Goal: Navigation & Orientation: Understand site structure

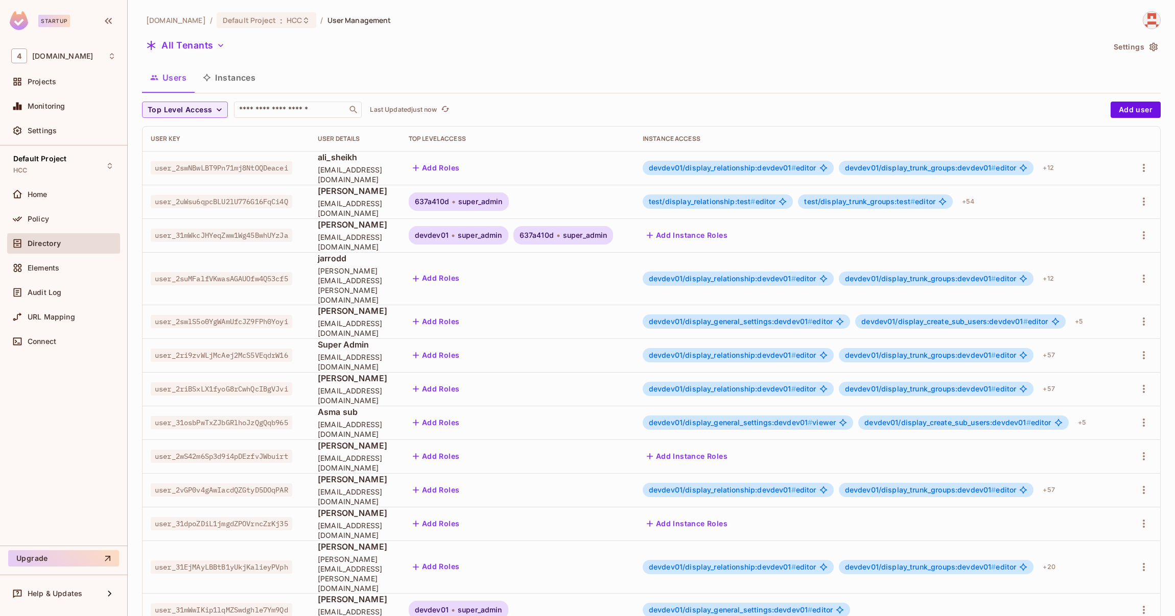
click at [554, 234] on span "637a410d" at bounding box center [536, 235] width 34 height 8
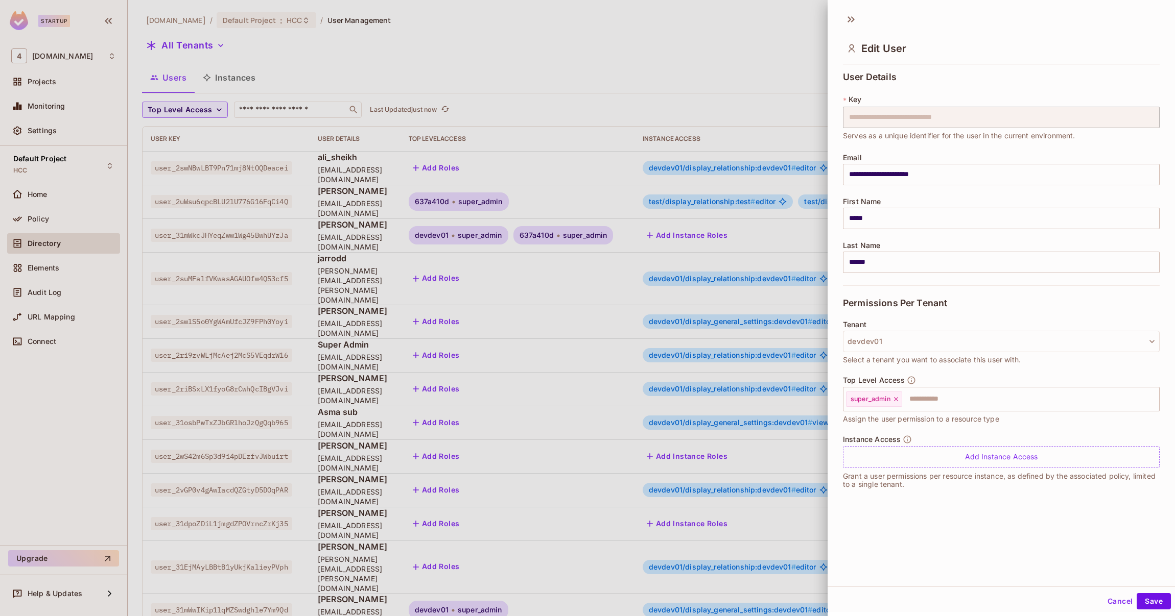
click at [455, 203] on div at bounding box center [587, 308] width 1175 height 616
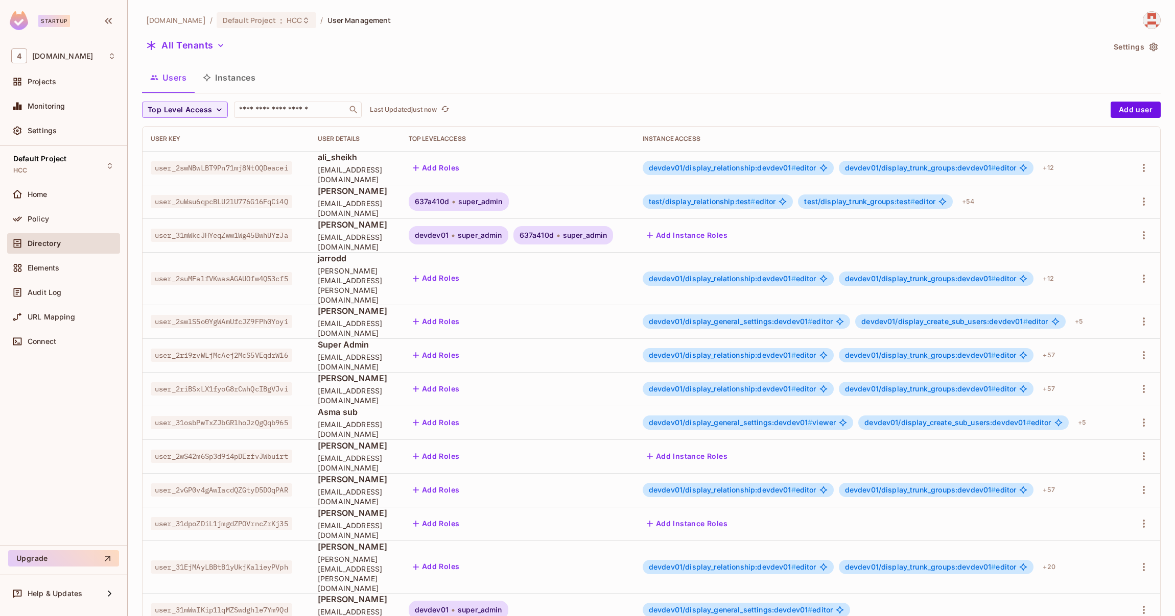
click at [449, 203] on span "637a410d" at bounding box center [432, 202] width 34 height 8
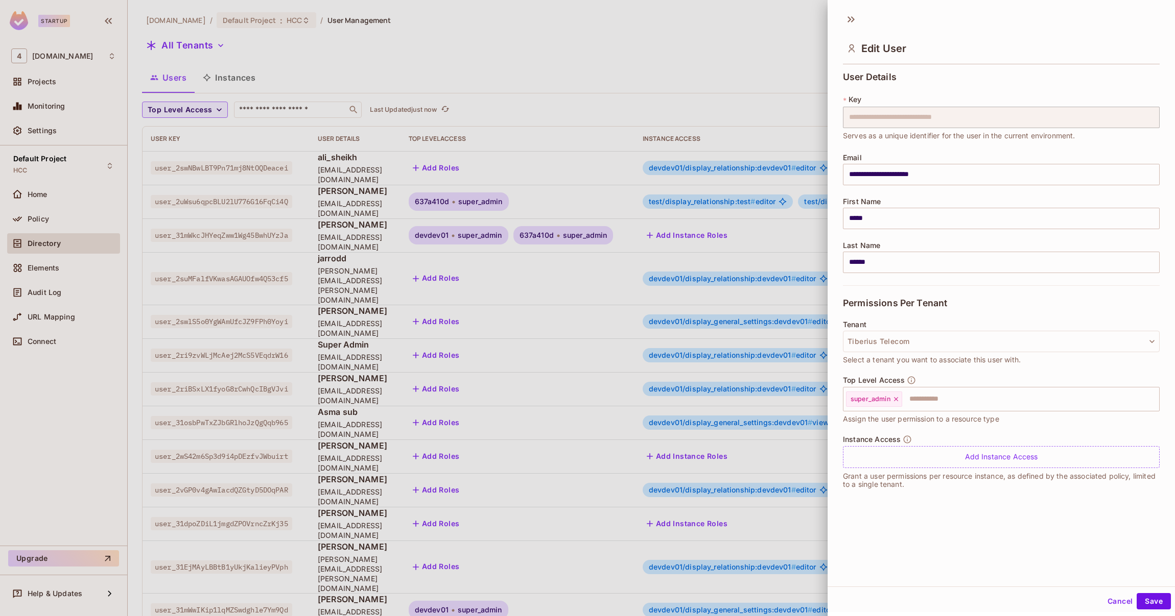
click at [570, 62] on div at bounding box center [587, 308] width 1175 height 616
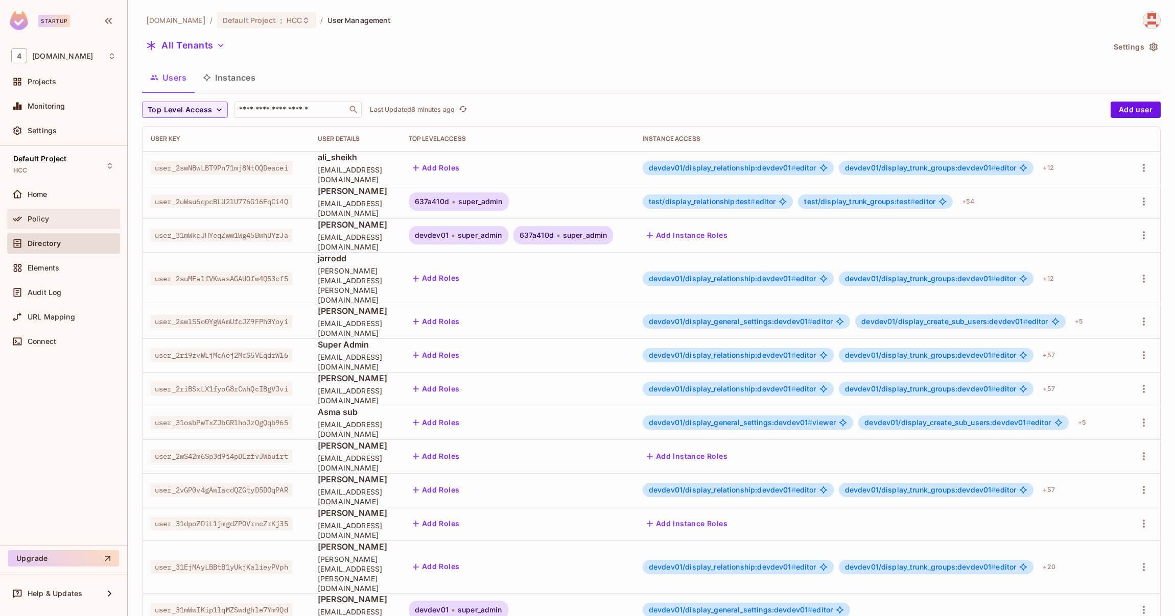
click at [40, 220] on span "Policy" at bounding box center [38, 219] width 21 height 8
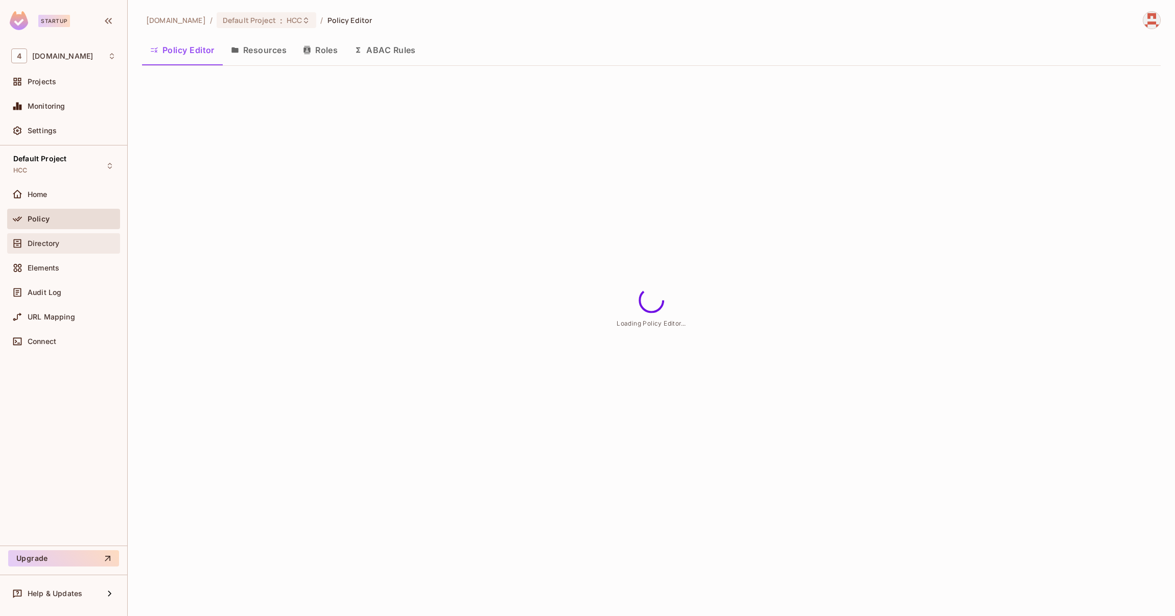
click at [57, 243] on span "Directory" at bounding box center [44, 244] width 32 height 8
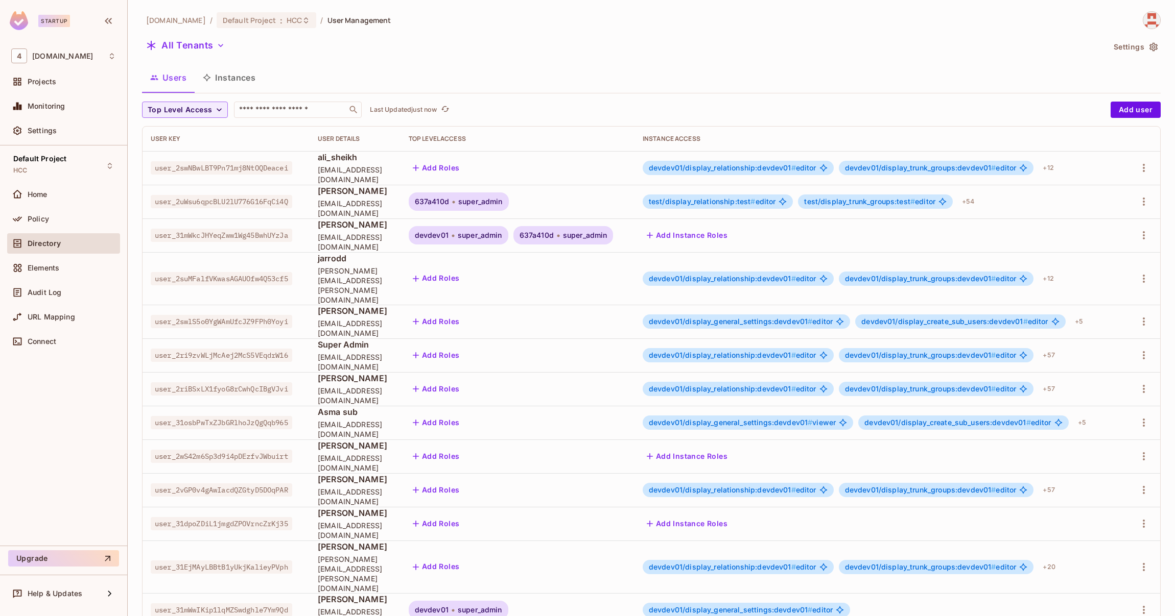
click at [449, 202] on span "637a410d" at bounding box center [432, 202] width 34 height 8
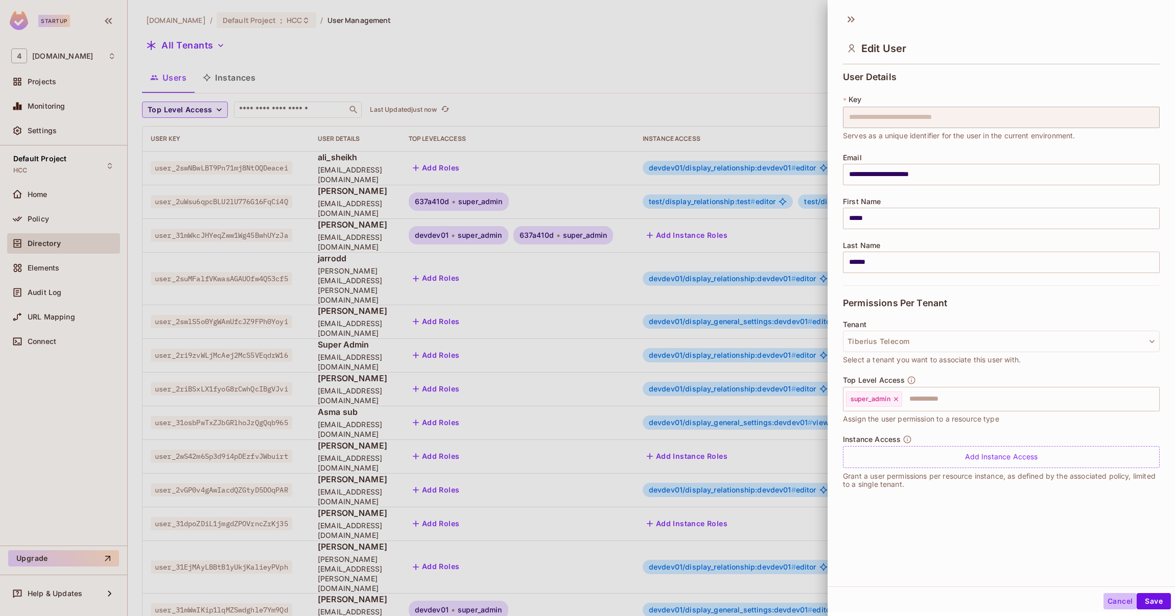
click at [1103, 604] on button "Cancel" at bounding box center [1119, 601] width 33 height 16
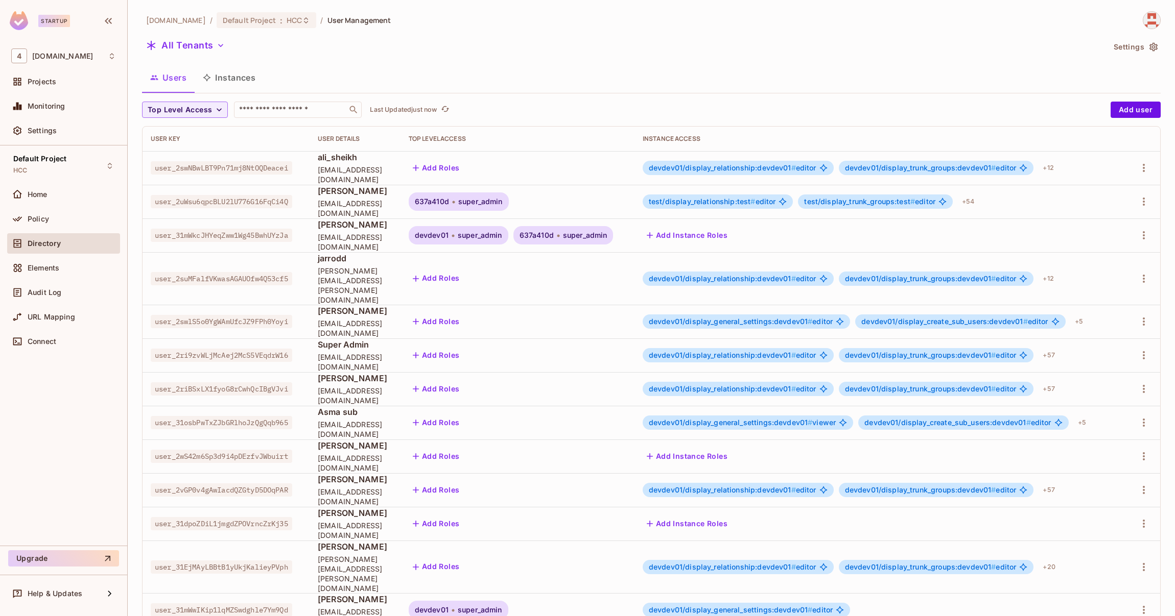
click at [449, 198] on span "637a410d" at bounding box center [432, 202] width 34 height 8
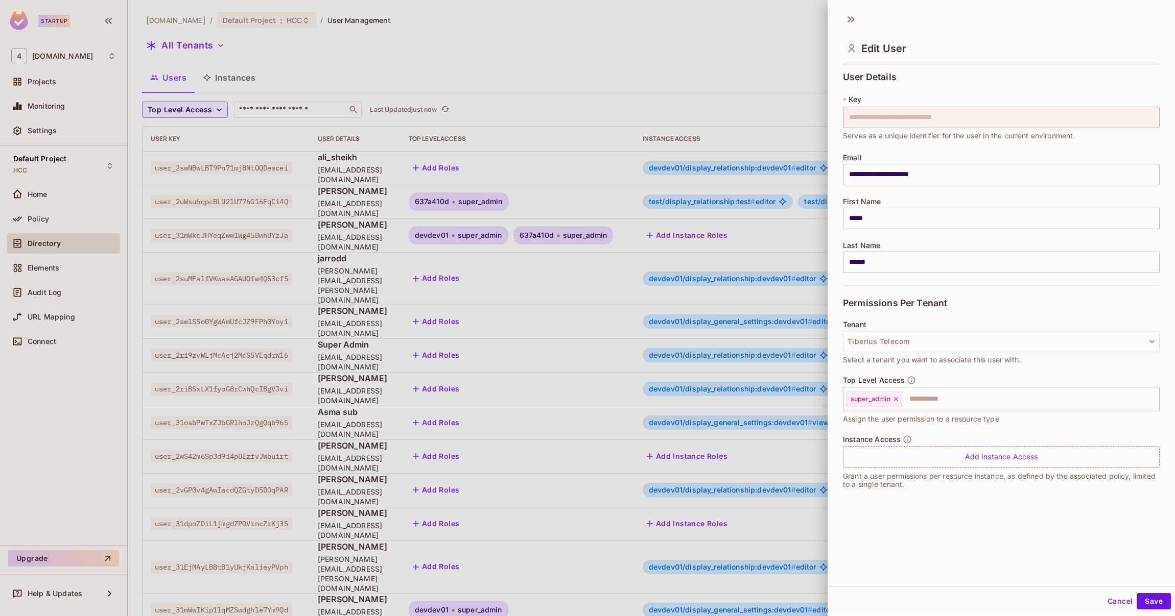
click at [1111, 599] on button "Cancel" at bounding box center [1119, 601] width 33 height 16
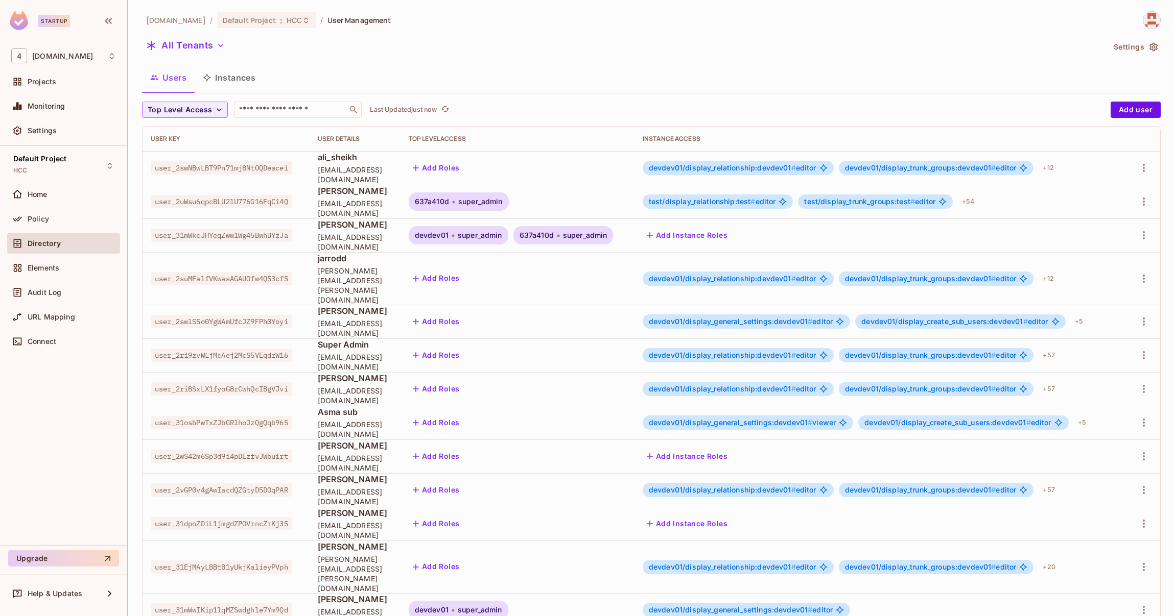
click at [492, 238] on span "super_admin" at bounding box center [480, 235] width 44 height 8
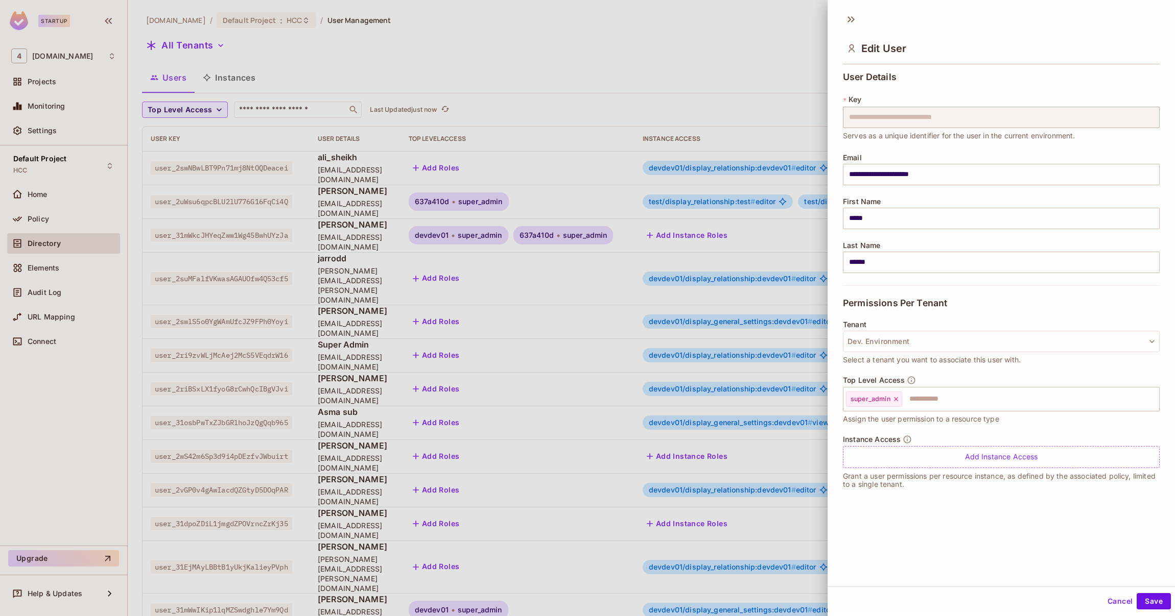
click at [1103, 602] on button "Cancel" at bounding box center [1119, 601] width 33 height 16
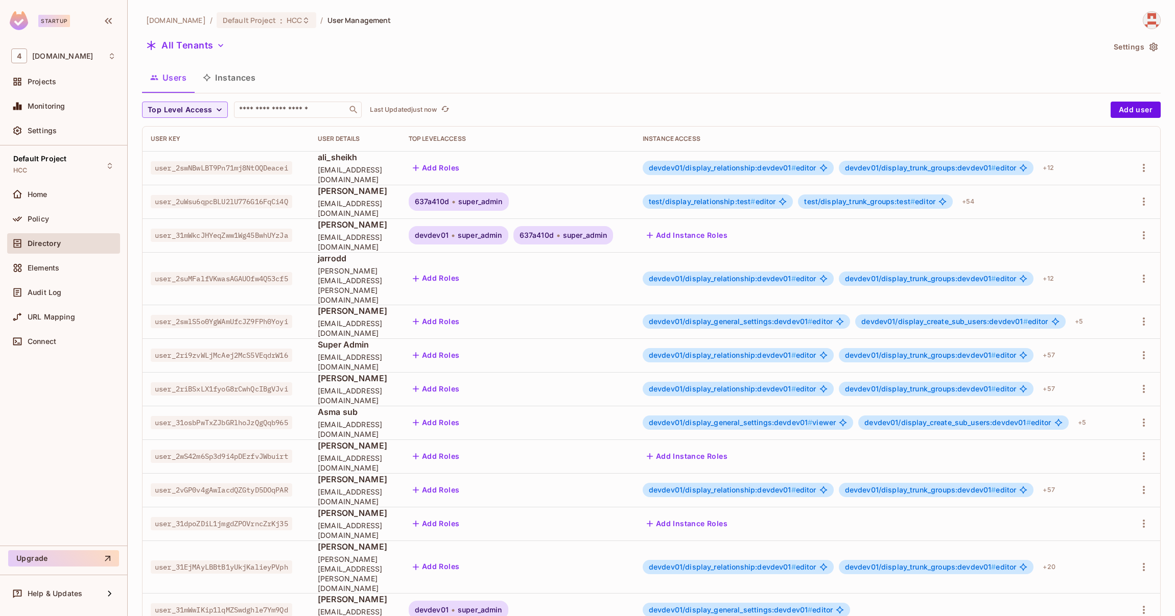
click at [569, 228] on div "637a410d super_admin" at bounding box center [563, 235] width 100 height 18
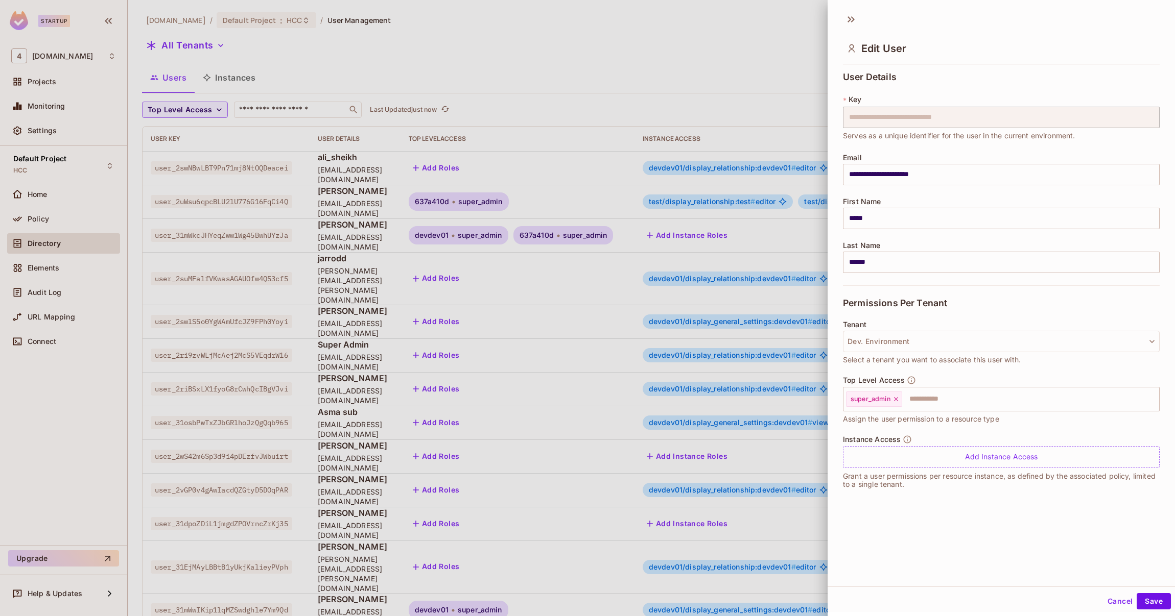
click at [1004, 489] on p "Grant a user permissions per resource instance, as defined by the associated po…" at bounding box center [1001, 480] width 317 height 16
click at [1103, 600] on button "Cancel" at bounding box center [1119, 601] width 33 height 16
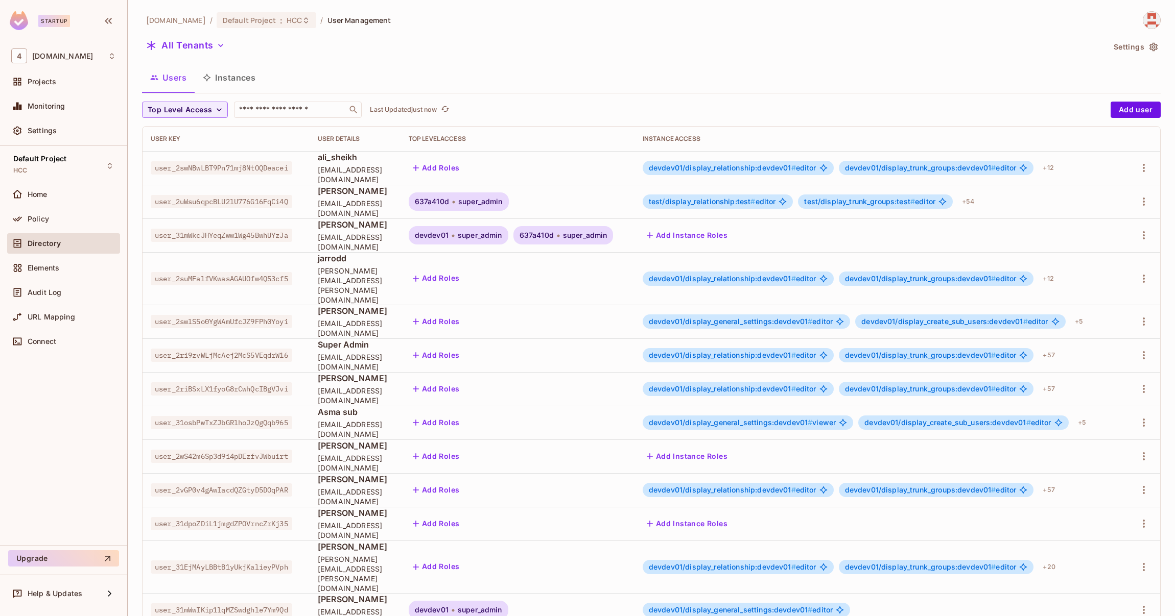
click at [493, 238] on span "super_admin" at bounding box center [480, 235] width 44 height 8
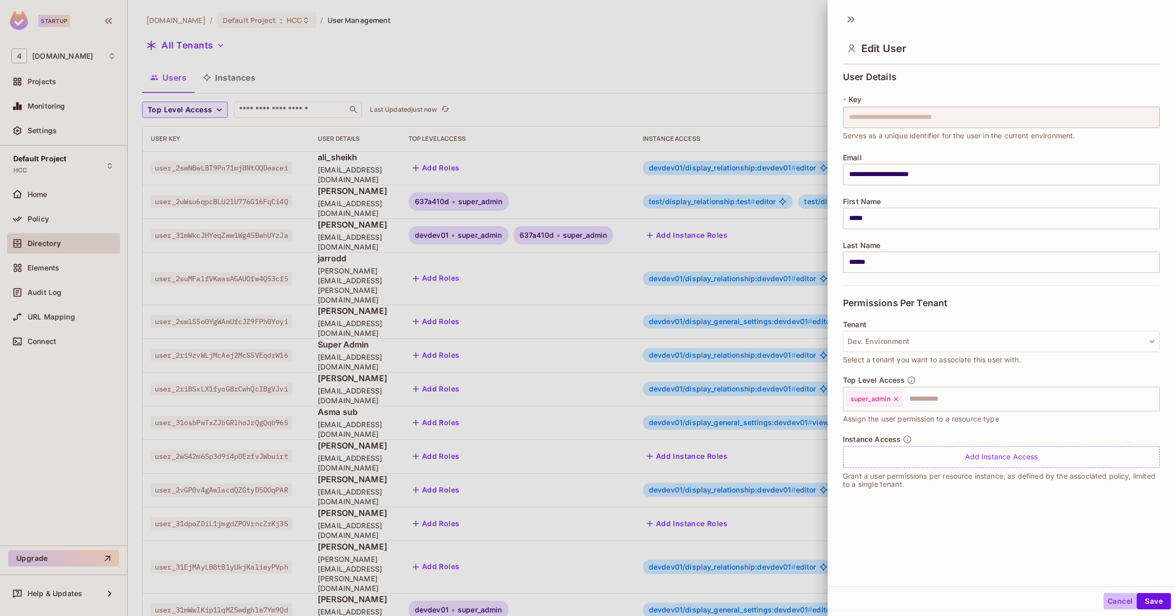
click at [1103, 602] on button "Cancel" at bounding box center [1119, 601] width 33 height 16
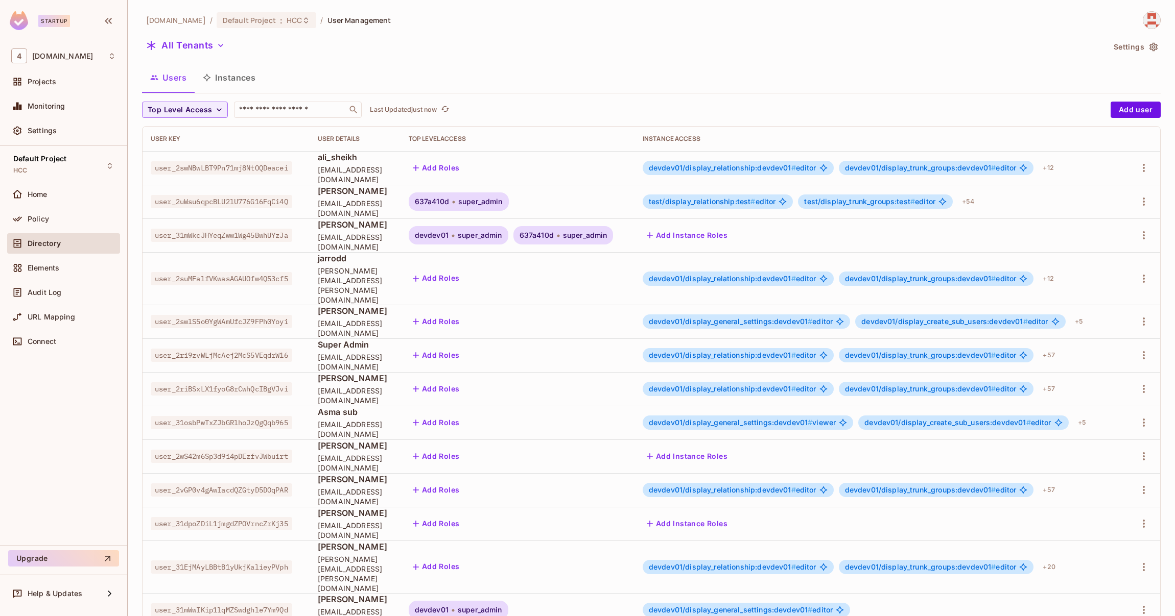
click at [571, 229] on div "637a410d super_admin" at bounding box center [563, 235] width 100 height 18
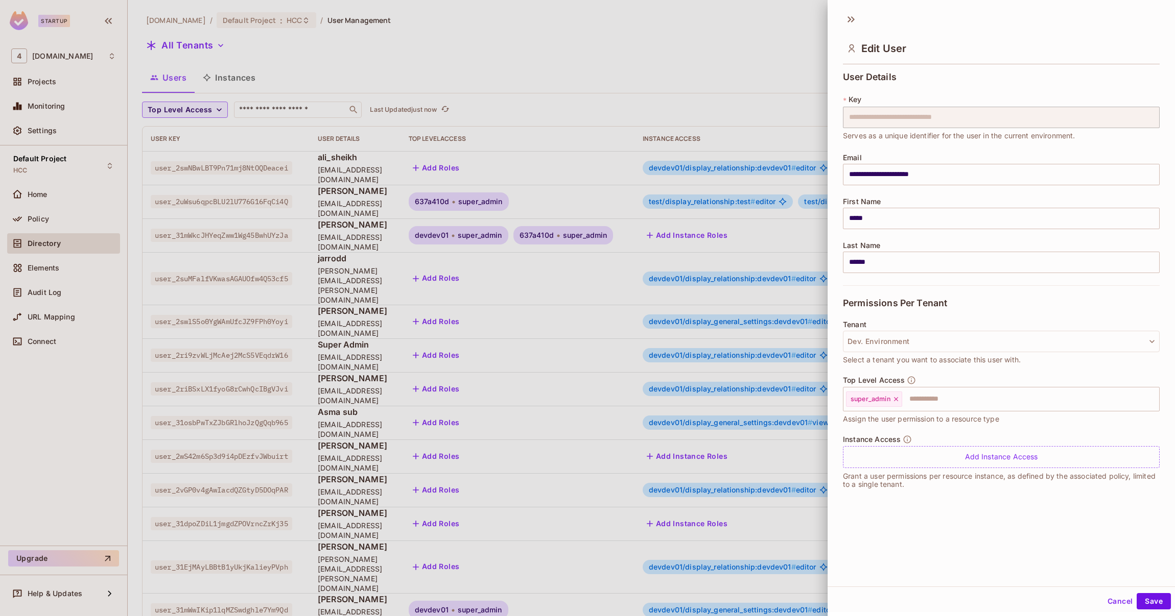
click at [1104, 600] on button "Cancel" at bounding box center [1119, 601] width 33 height 16
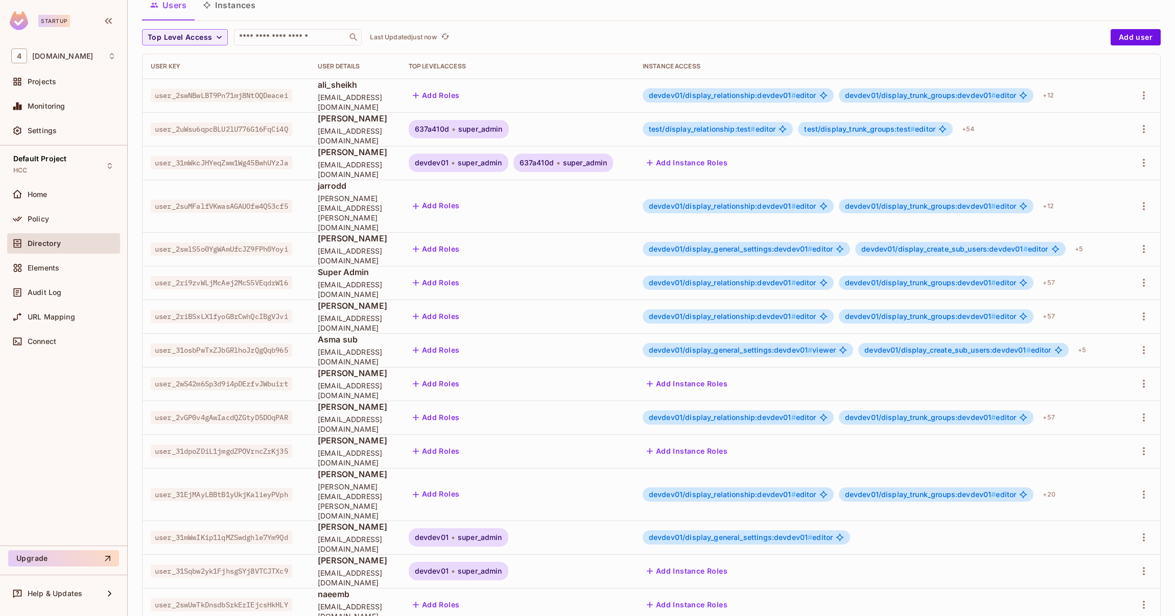
scroll to position [97, 0]
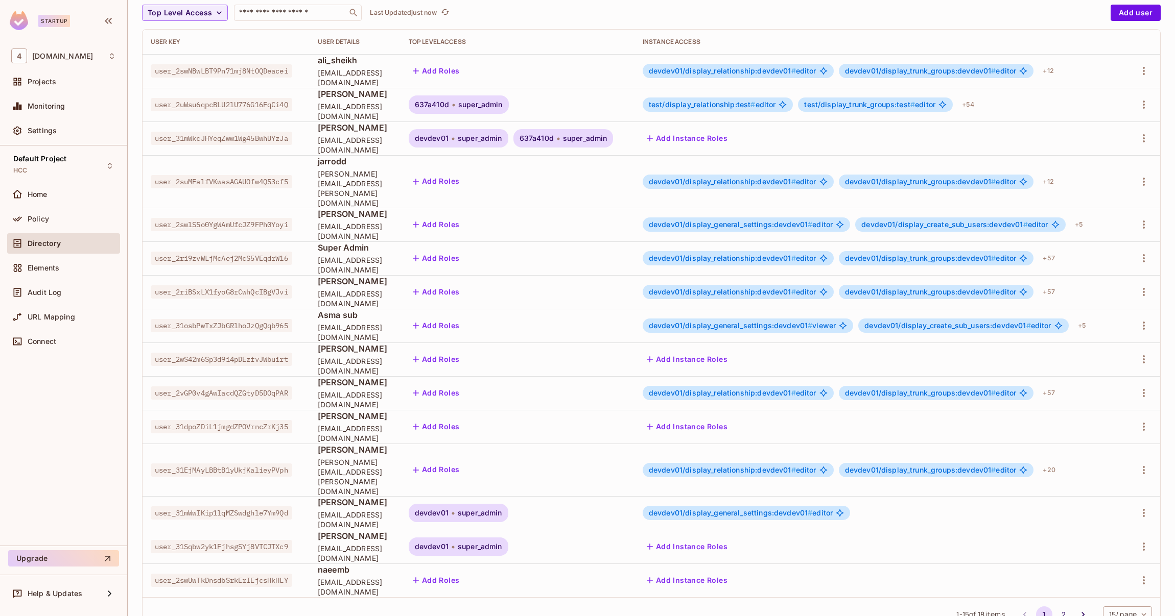
click at [448, 509] on span "devdev01" at bounding box center [432, 513] width 34 height 8
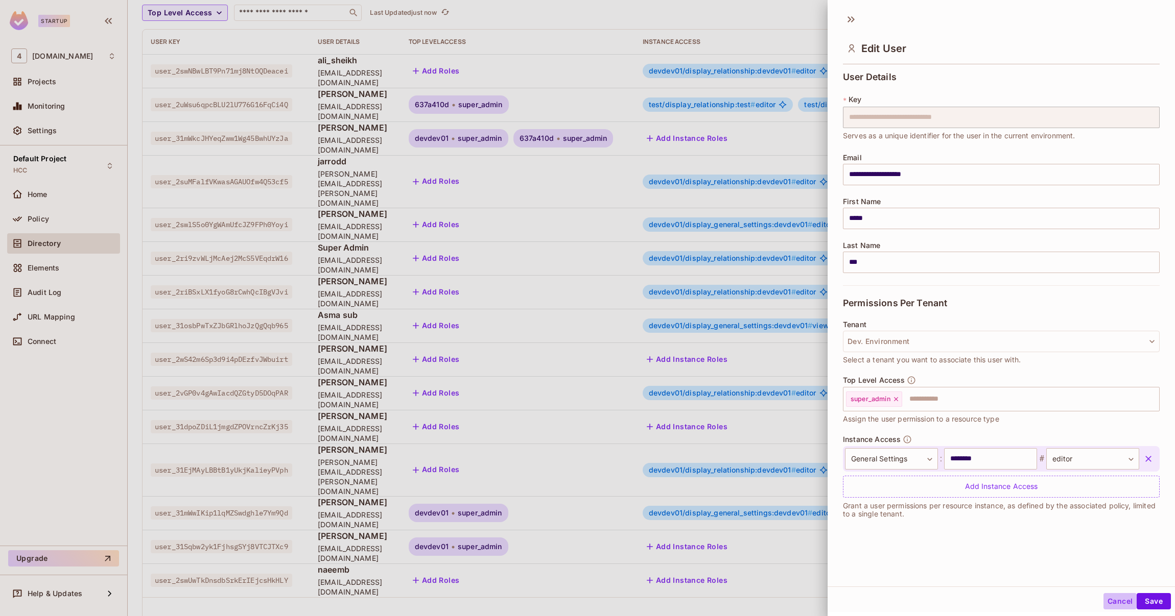
click at [1105, 604] on button "Cancel" at bounding box center [1119, 601] width 33 height 16
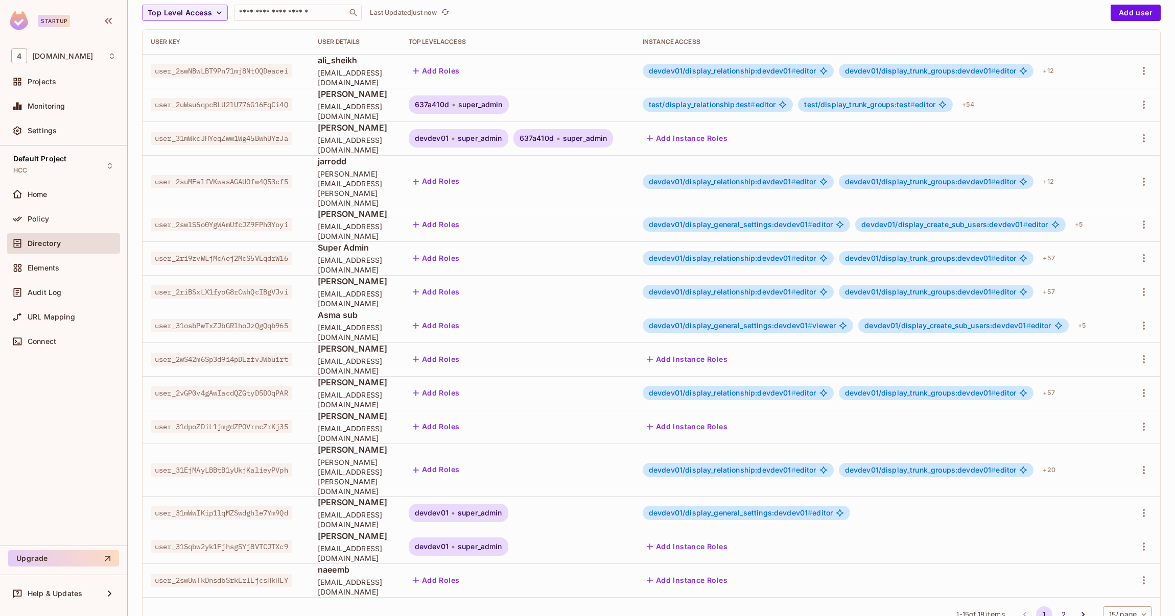
click at [502, 543] on span "super_admin" at bounding box center [480, 547] width 44 height 8
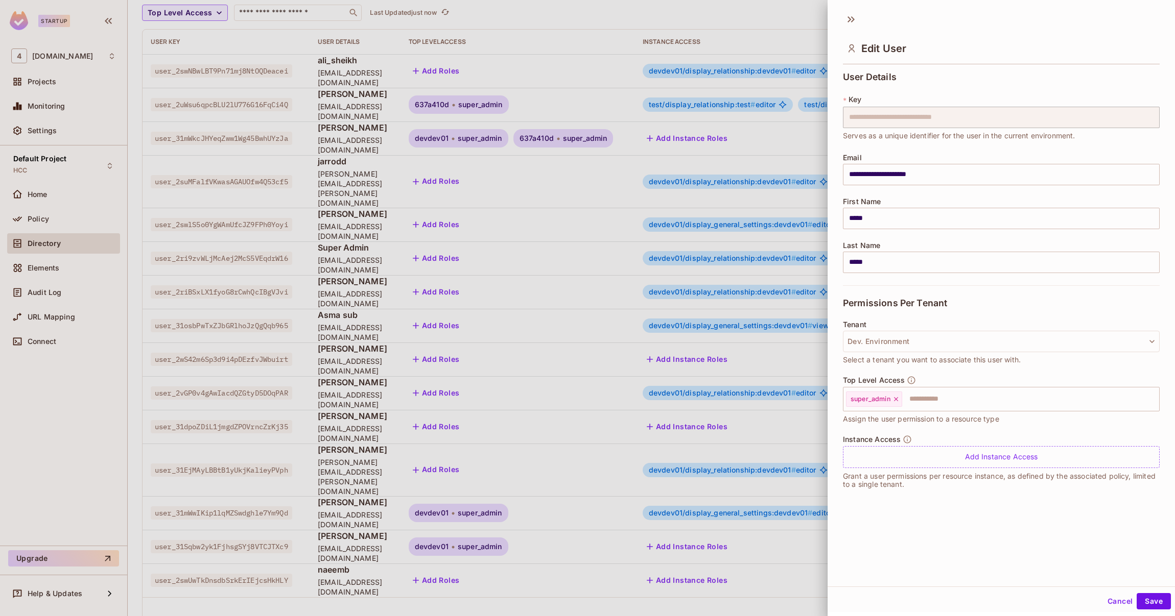
click at [1110, 602] on button "Cancel" at bounding box center [1119, 601] width 33 height 16
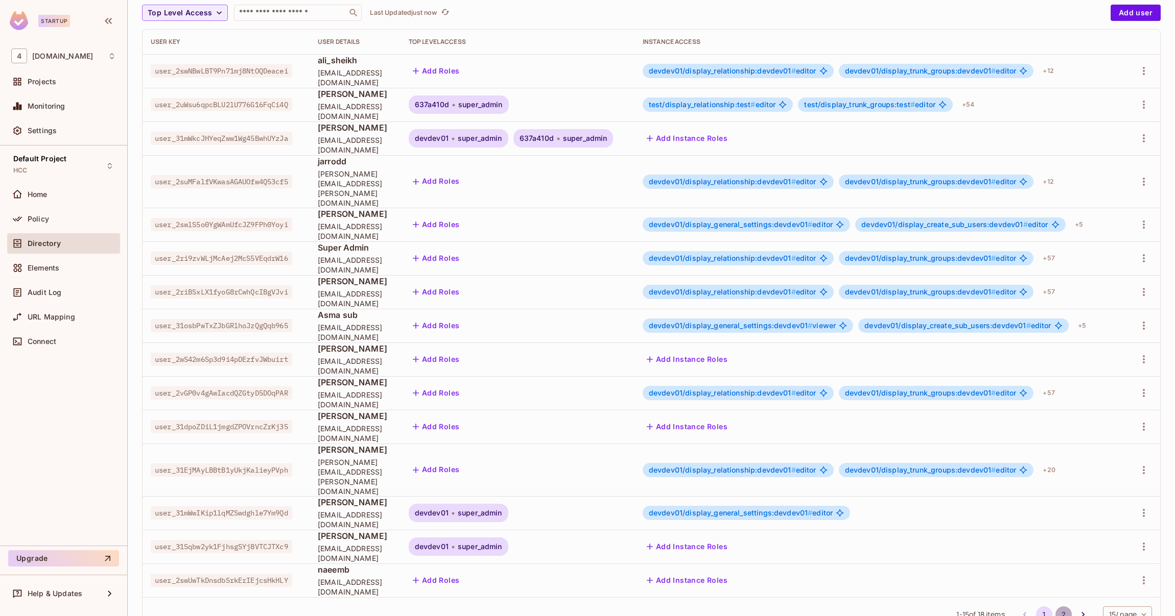
click at [1055, 607] on button "2" at bounding box center [1063, 615] width 16 height 16
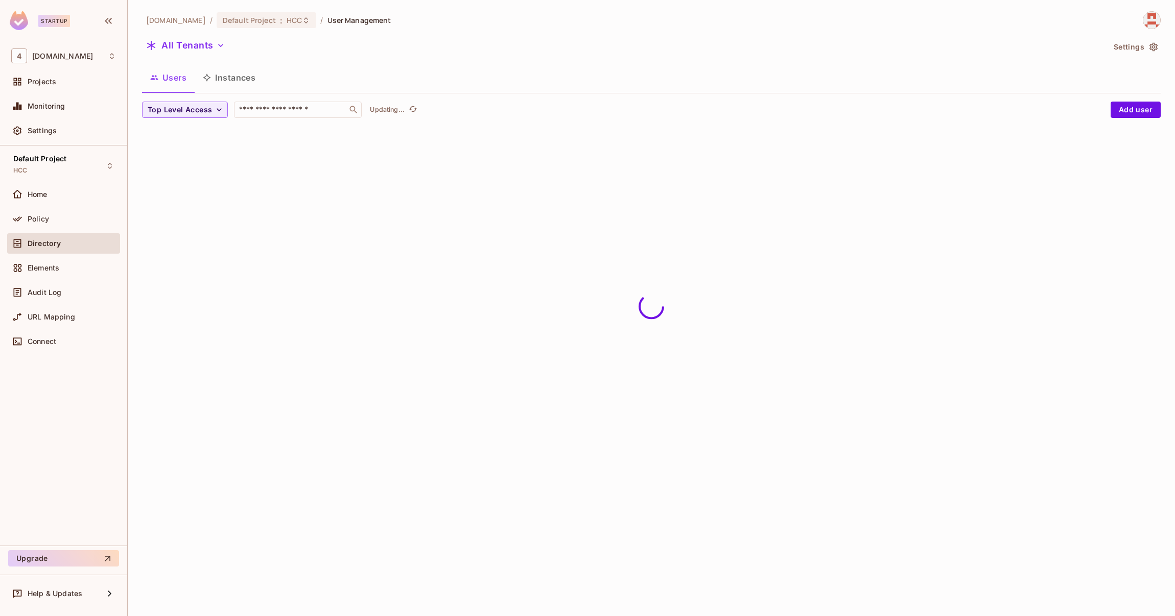
scroll to position [0, 0]
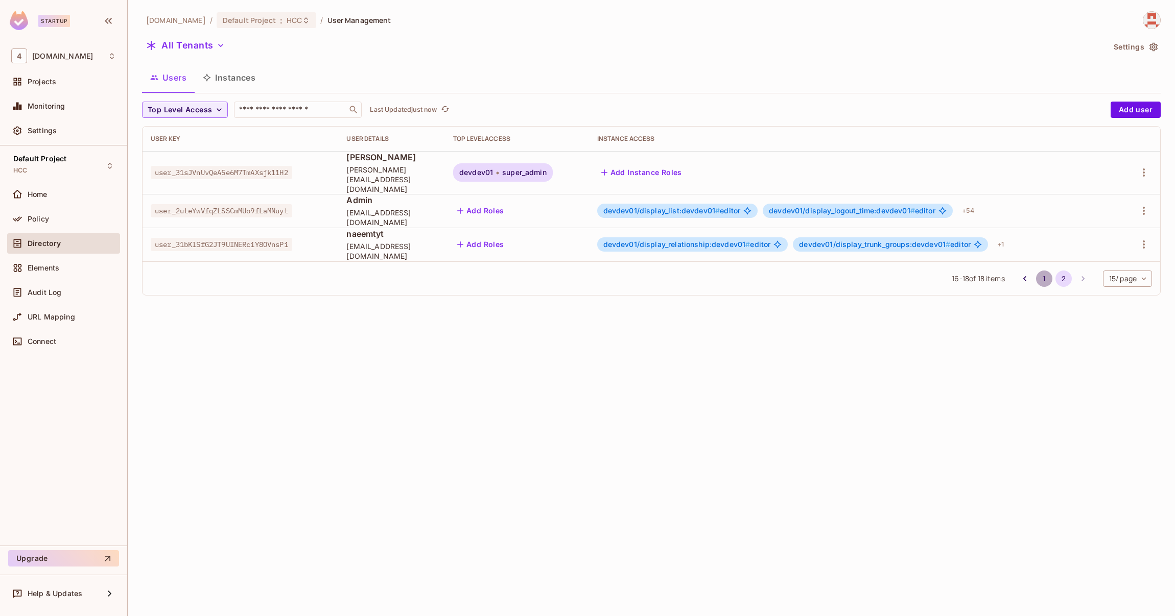
click at [1039, 271] on button "1" at bounding box center [1044, 279] width 16 height 16
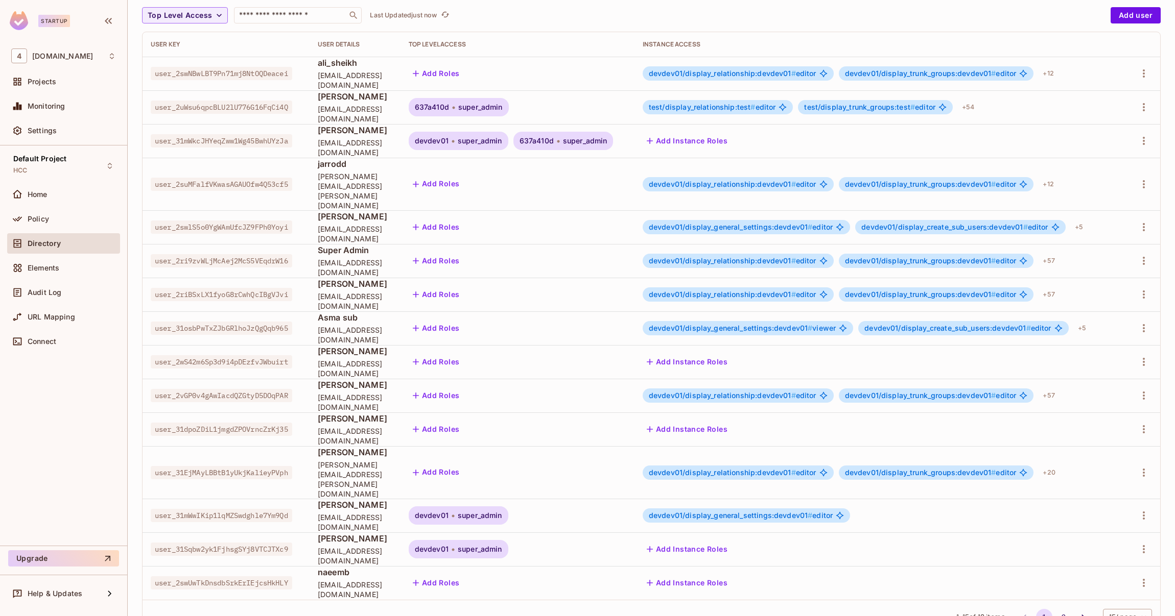
scroll to position [97, 0]
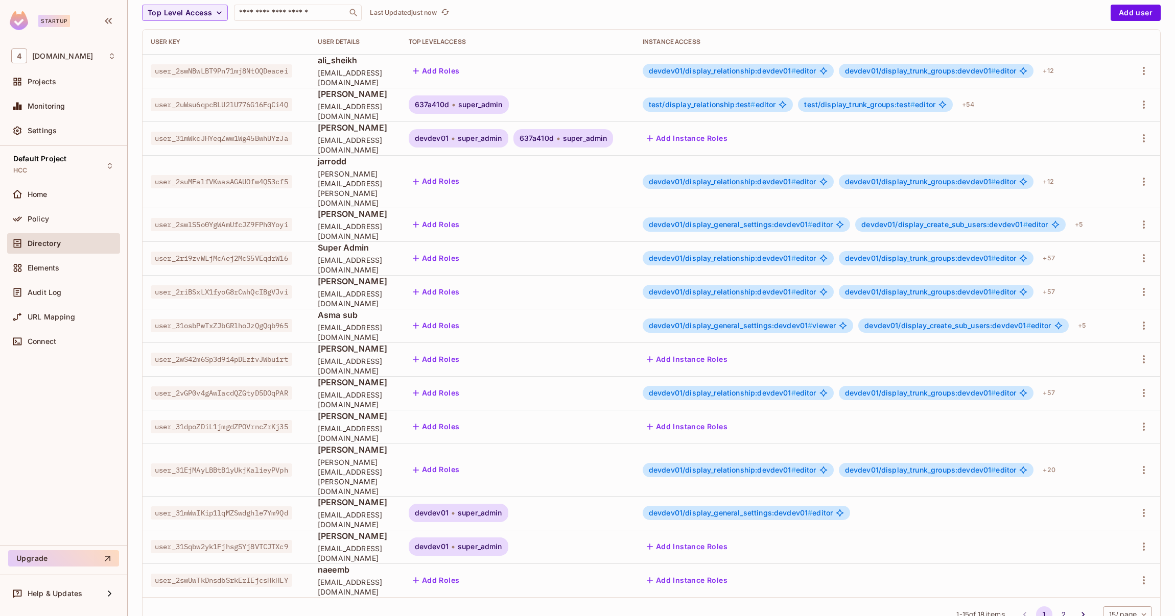
click at [554, 139] on span "637a410d" at bounding box center [536, 138] width 34 height 8
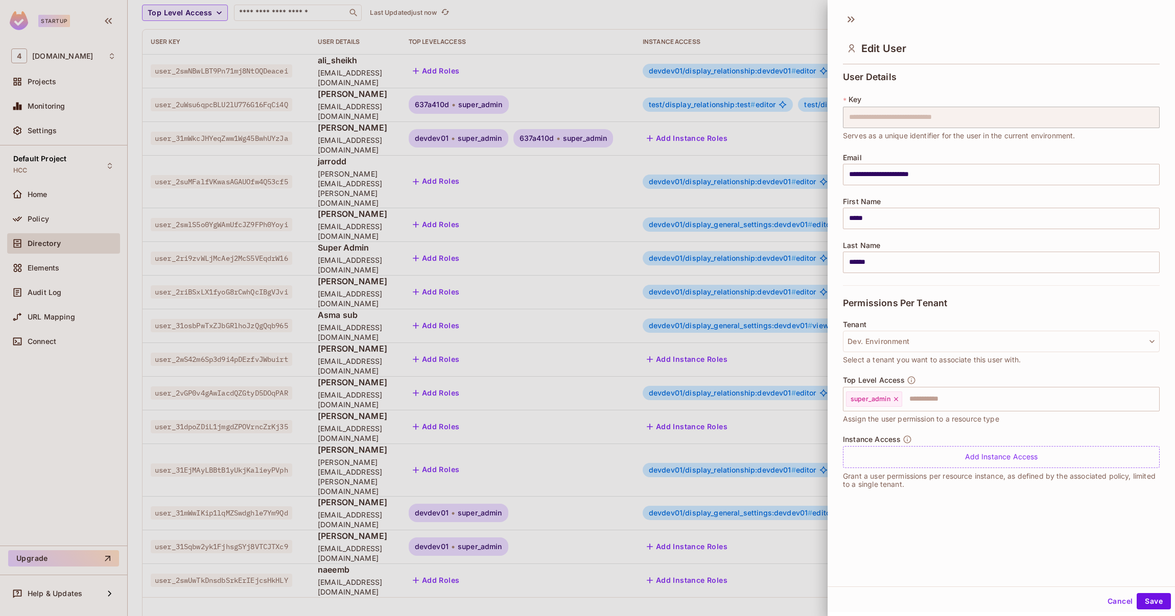
scroll to position [1, 0]
click at [1103, 601] on button "Cancel" at bounding box center [1119, 600] width 33 height 16
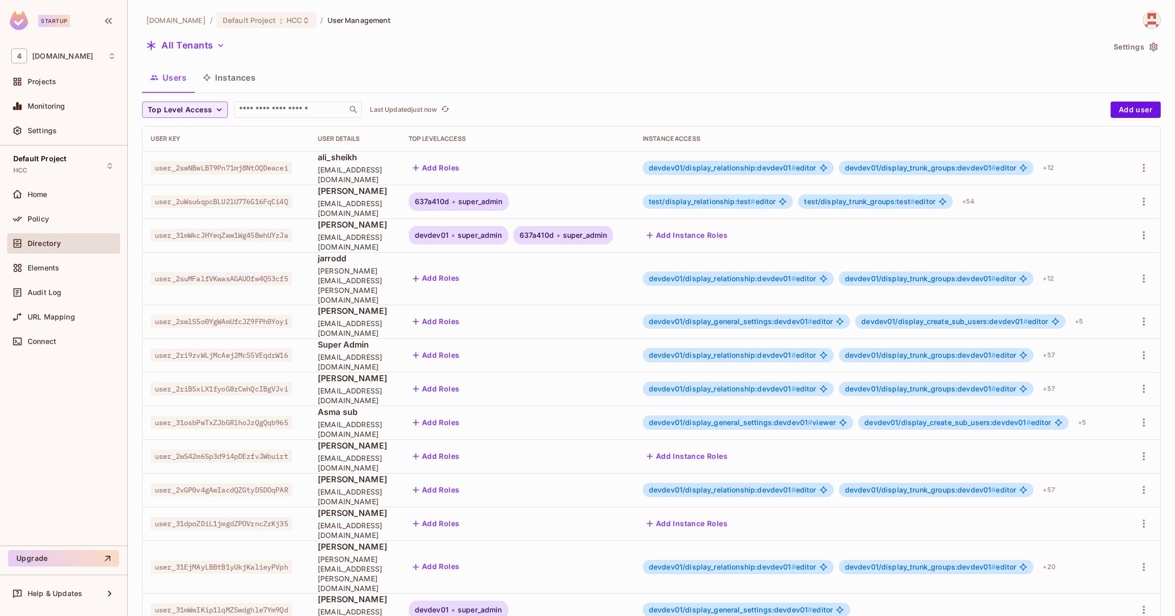
scroll to position [97, 0]
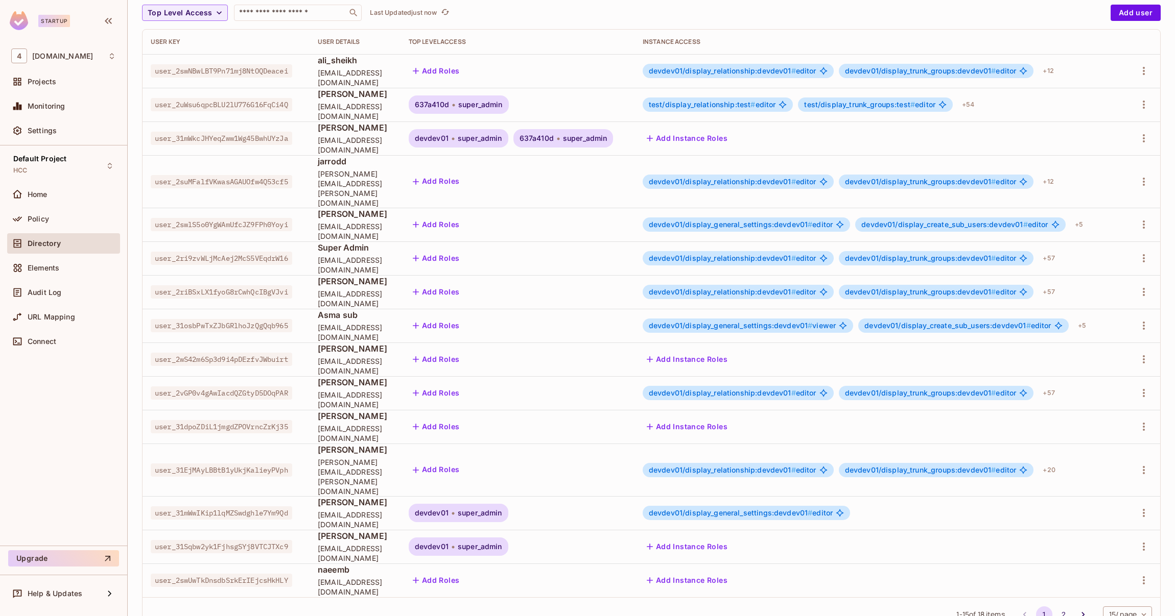
click at [448, 509] on span "devdev01" at bounding box center [432, 513] width 34 height 8
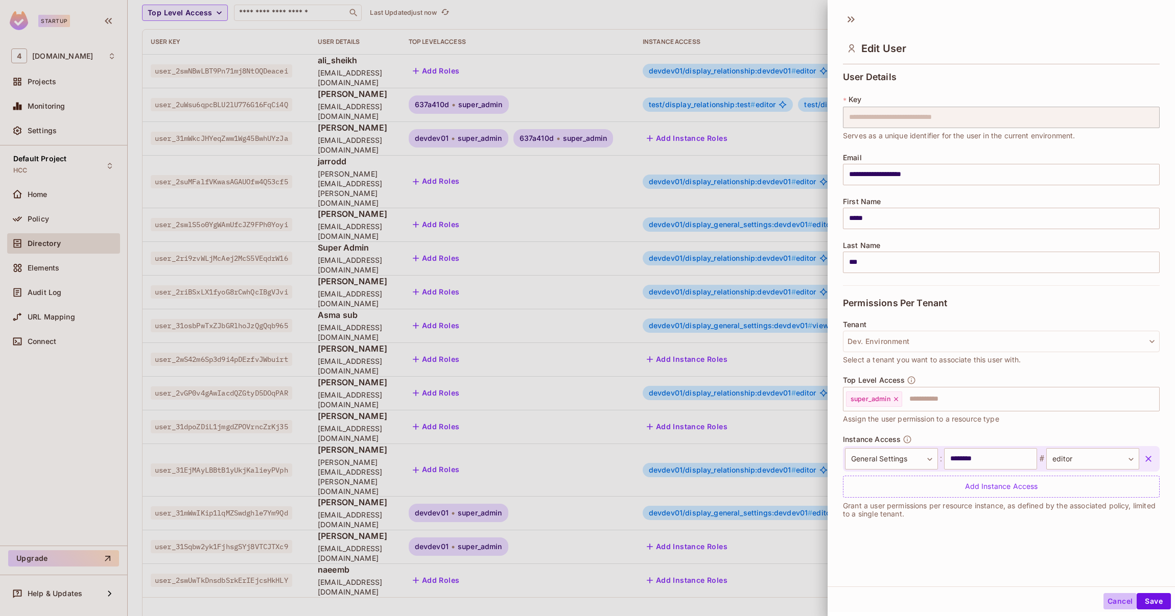
click at [1105, 603] on button "Cancel" at bounding box center [1119, 601] width 33 height 16
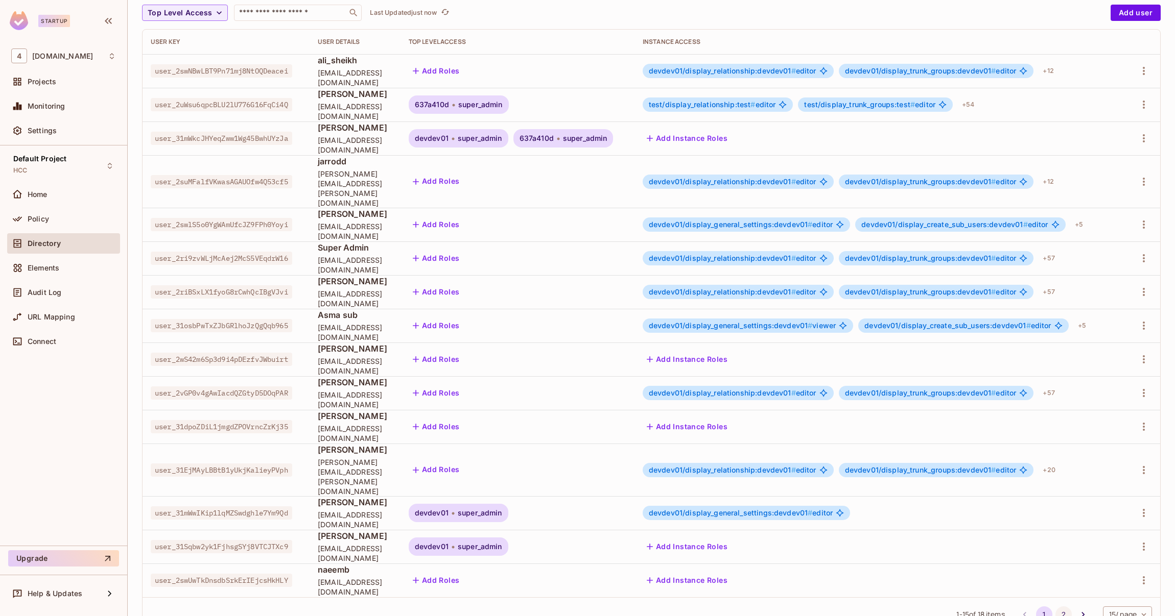
click at [1055, 607] on button "2" at bounding box center [1063, 615] width 16 height 16
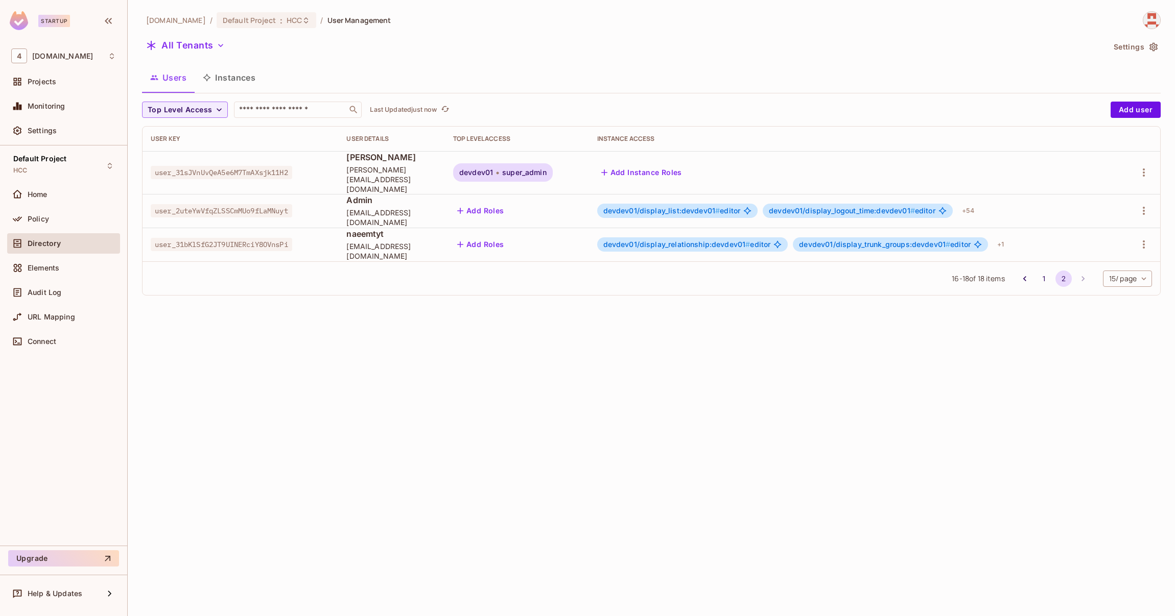
scroll to position [0, 0]
click at [493, 170] on span "devdev01" at bounding box center [476, 173] width 34 height 8
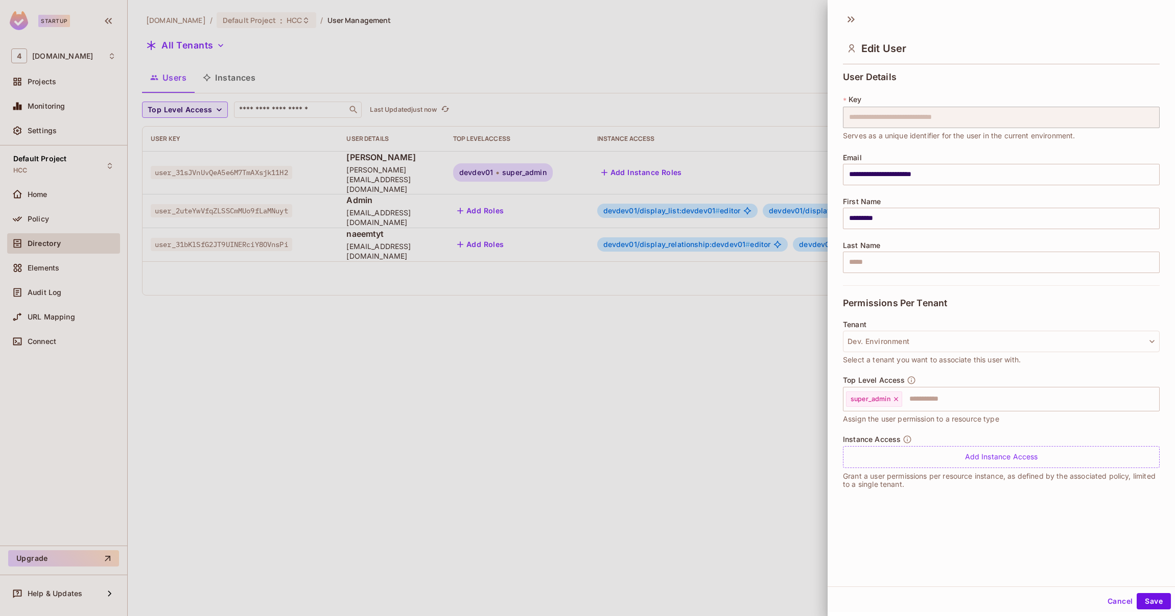
scroll to position [1, 0]
click at [1104, 598] on button "Cancel" at bounding box center [1119, 600] width 33 height 16
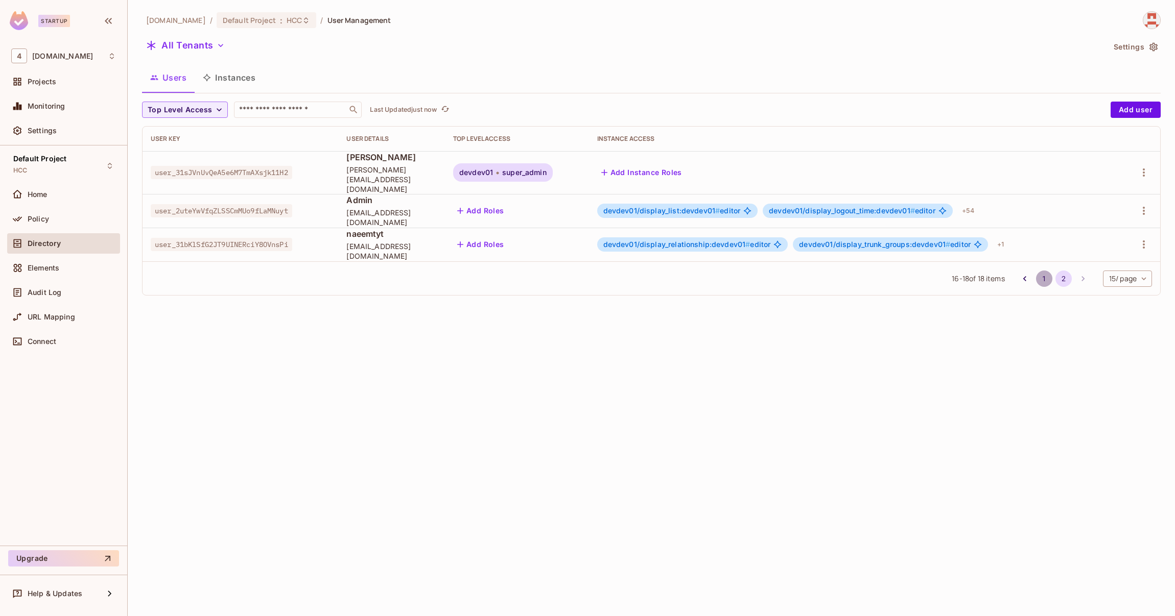
click at [1037, 276] on button "1" at bounding box center [1044, 279] width 16 height 16
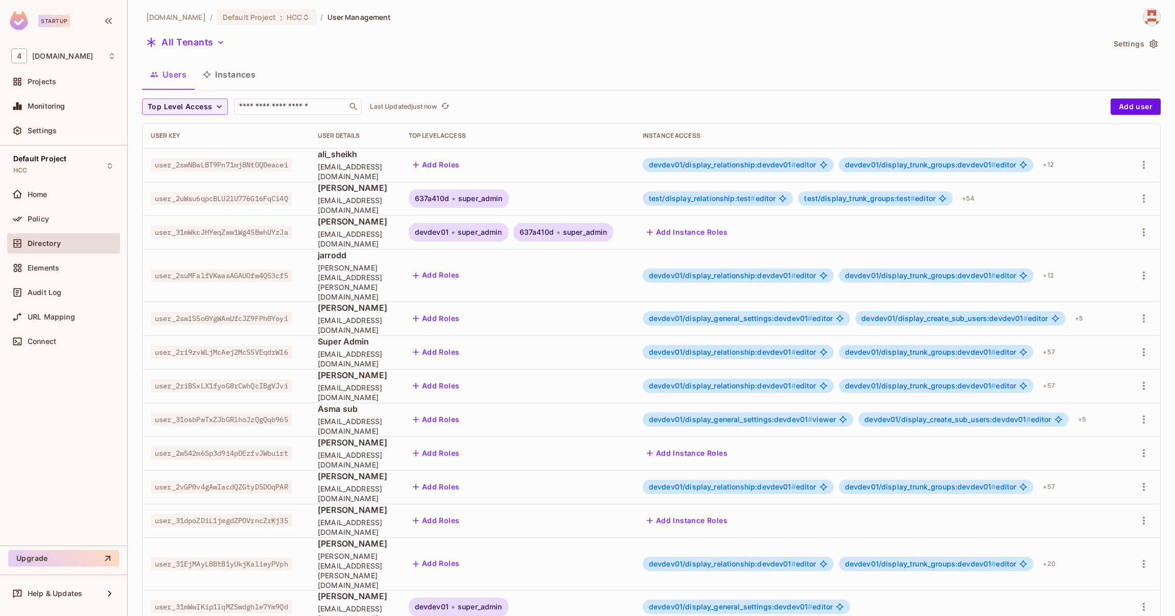
scroll to position [0, 0]
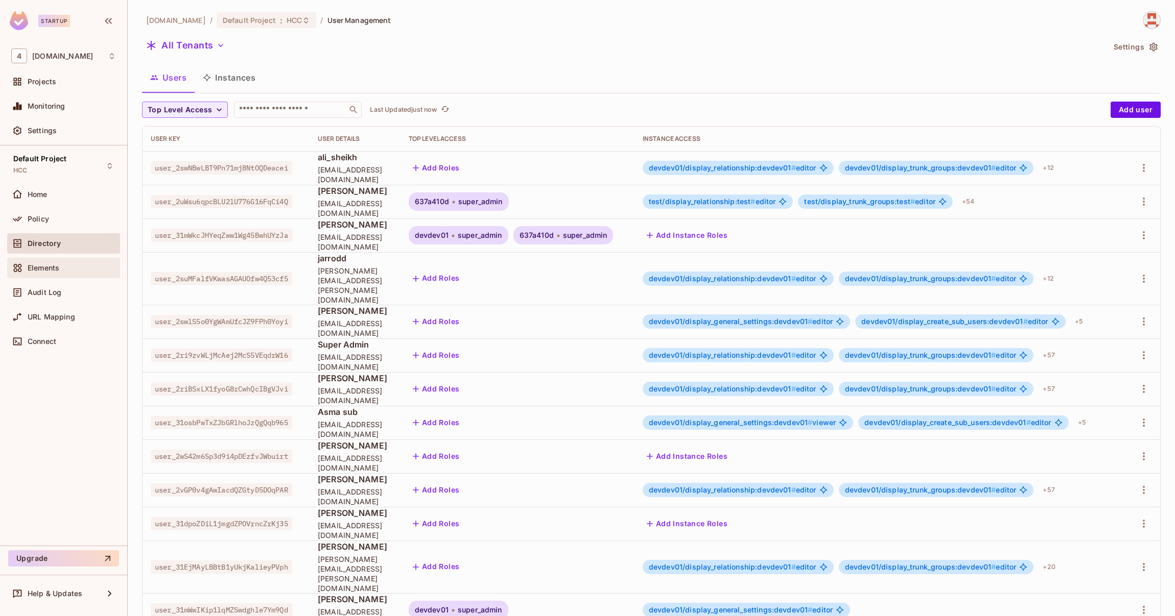
click at [71, 264] on div "Elements" at bounding box center [72, 268] width 88 height 8
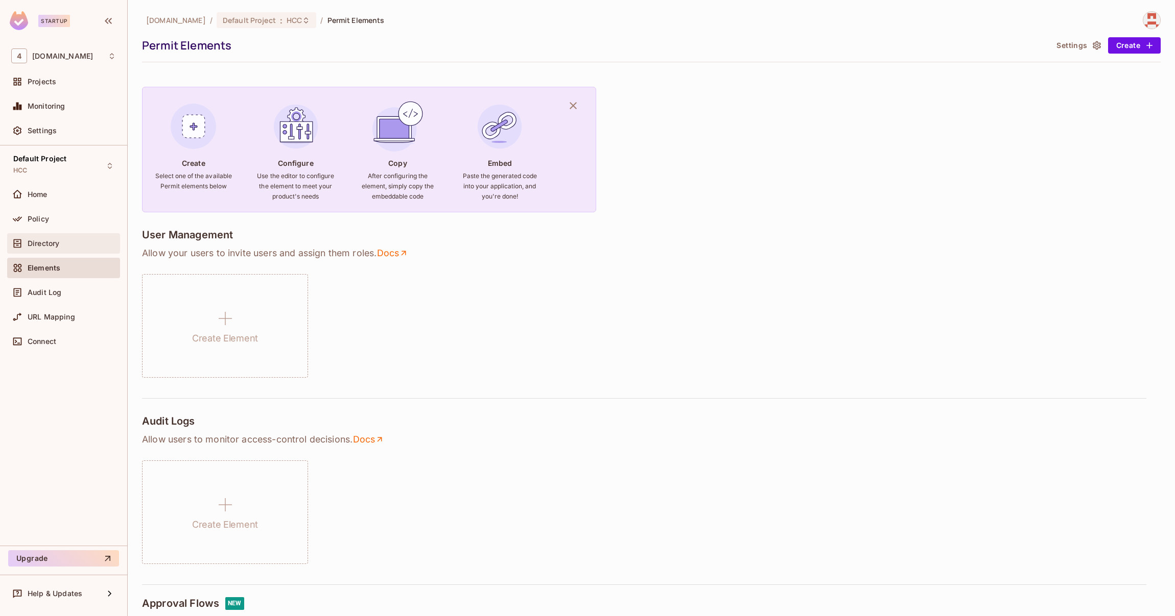
click at [68, 244] on div "Directory" at bounding box center [72, 244] width 88 height 8
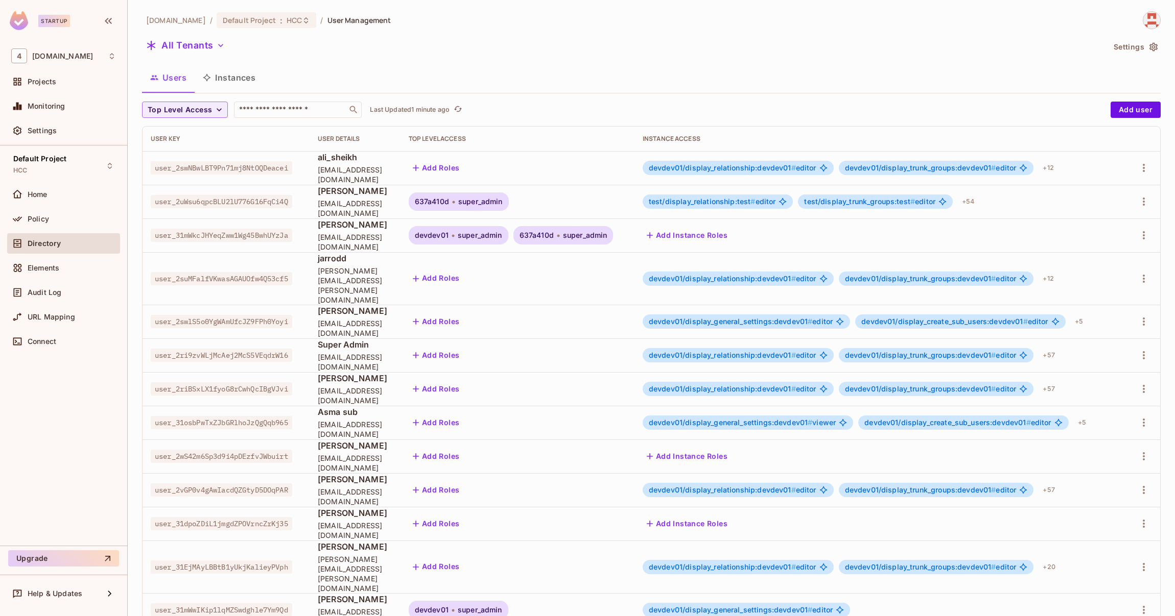
click at [327, 277] on span "[PERSON_NAME][EMAIL_ADDRESS][PERSON_NAME][DOMAIN_NAME]" at bounding box center [355, 285] width 75 height 39
click at [351, 277] on span "[PERSON_NAME][EMAIL_ADDRESS][PERSON_NAME][DOMAIN_NAME]" at bounding box center [355, 285] width 75 height 39
click at [373, 275] on span "[PERSON_NAME][EMAIL_ADDRESS][PERSON_NAME][DOMAIN_NAME]" at bounding box center [355, 285] width 75 height 39
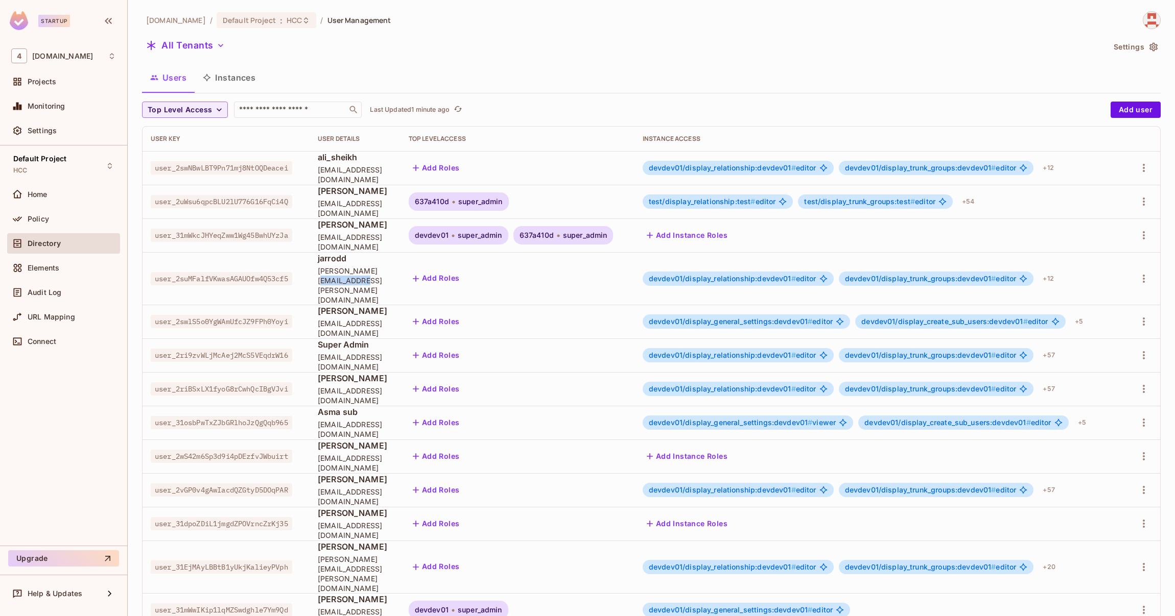
drag, startPoint x: 373, startPoint y: 275, endPoint x: 420, endPoint y: 276, distance: 47.0
click at [392, 276] on span "[PERSON_NAME][EMAIL_ADDRESS][PERSON_NAME][DOMAIN_NAME]" at bounding box center [355, 285] width 75 height 39
click at [352, 279] on span "[PERSON_NAME][EMAIL_ADDRESS][PERSON_NAME][DOMAIN_NAME]" at bounding box center [355, 285] width 75 height 39
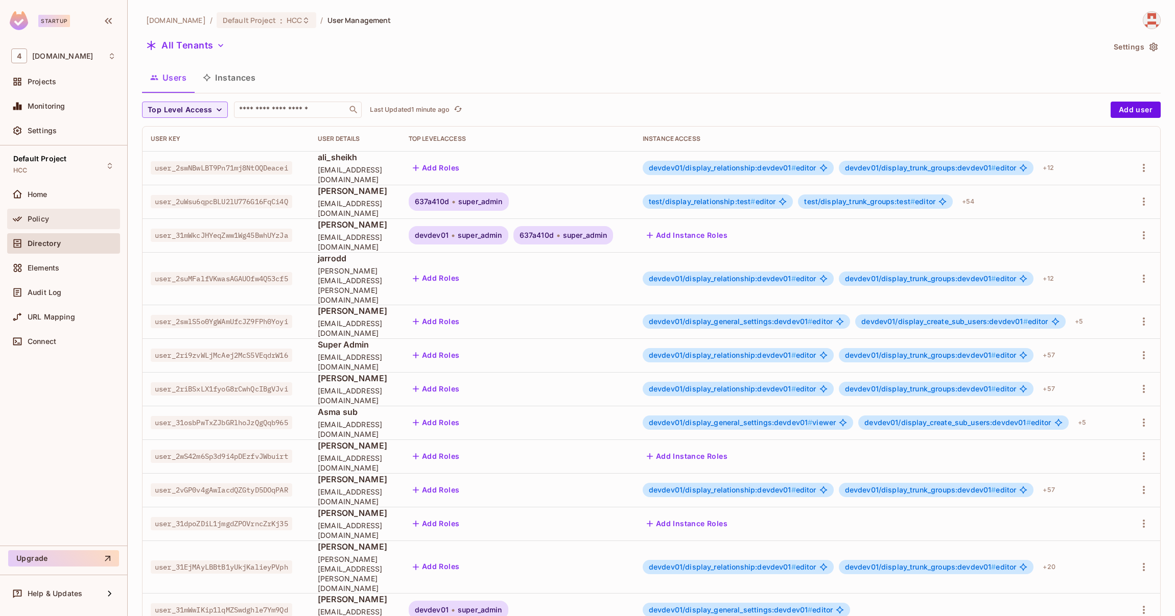
click at [52, 221] on div "Policy" at bounding box center [72, 219] width 88 height 8
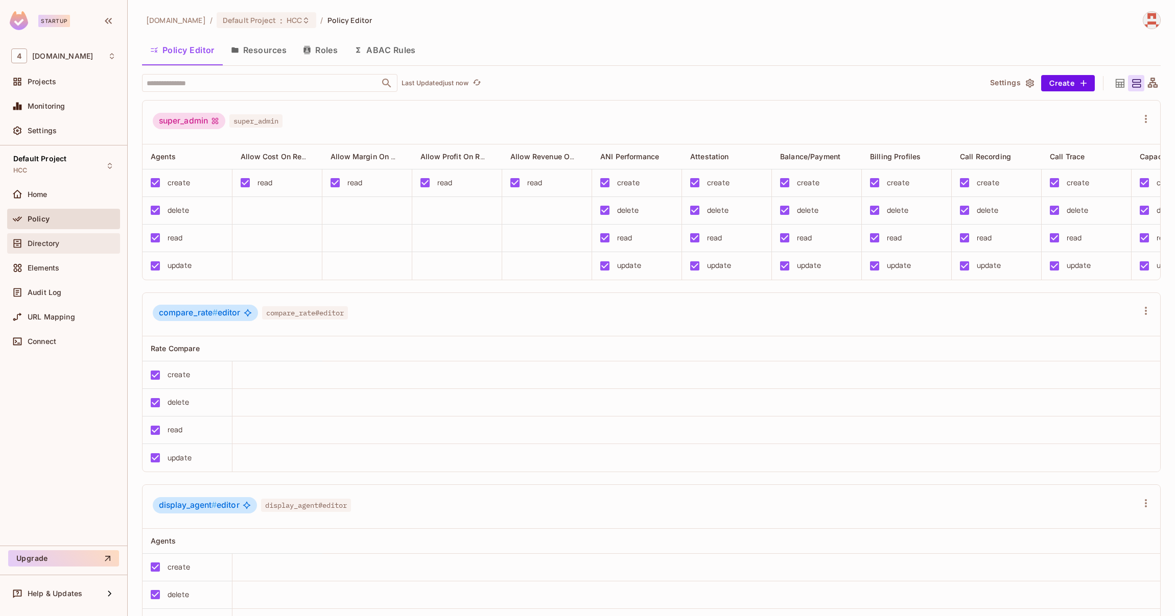
click at [32, 240] on span "Directory" at bounding box center [44, 244] width 32 height 8
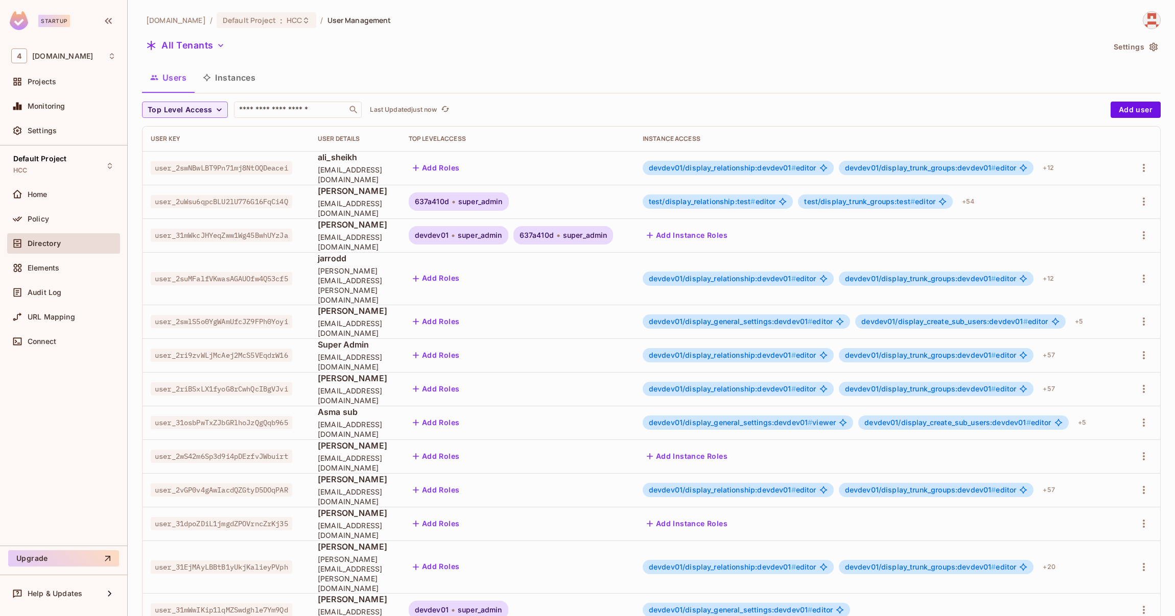
click at [494, 237] on span "super_admin" at bounding box center [480, 235] width 44 height 8
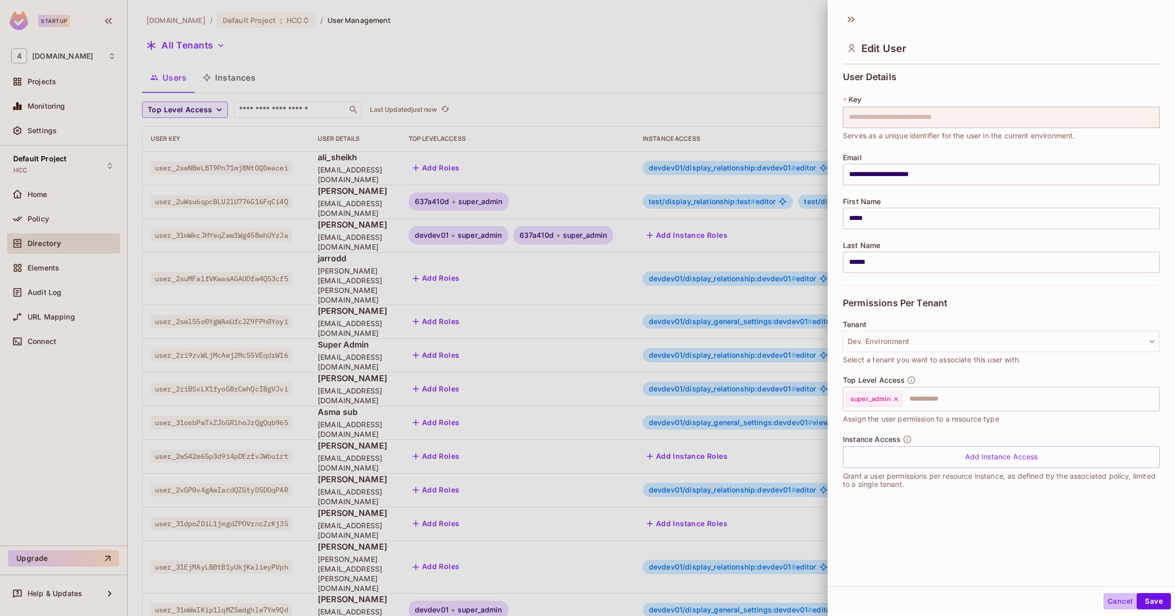
click at [1108, 600] on button "Cancel" at bounding box center [1119, 601] width 33 height 16
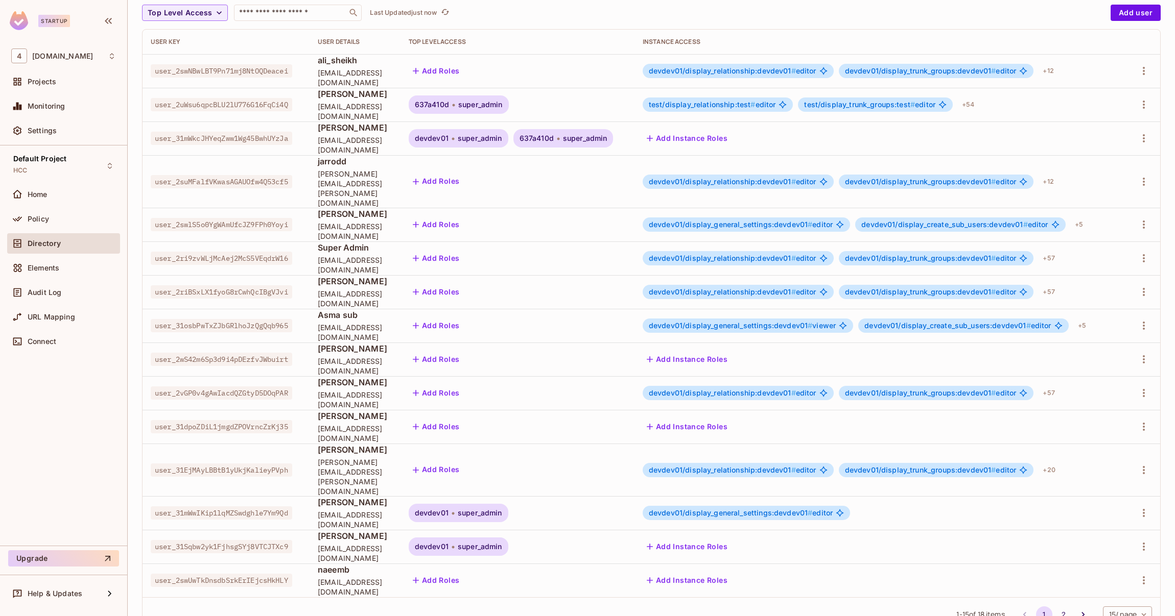
scroll to position [97, 0]
click at [1055, 607] on button "2" at bounding box center [1063, 615] width 16 height 16
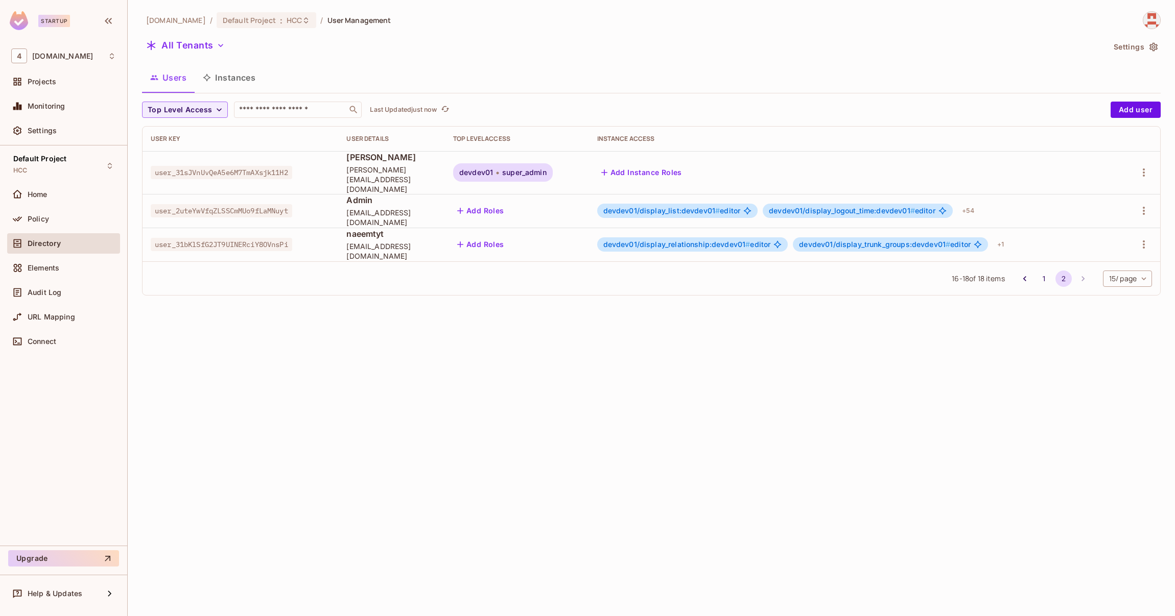
scroll to position [0, 0]
click at [46, 229] on div "Policy" at bounding box center [63, 219] width 113 height 20
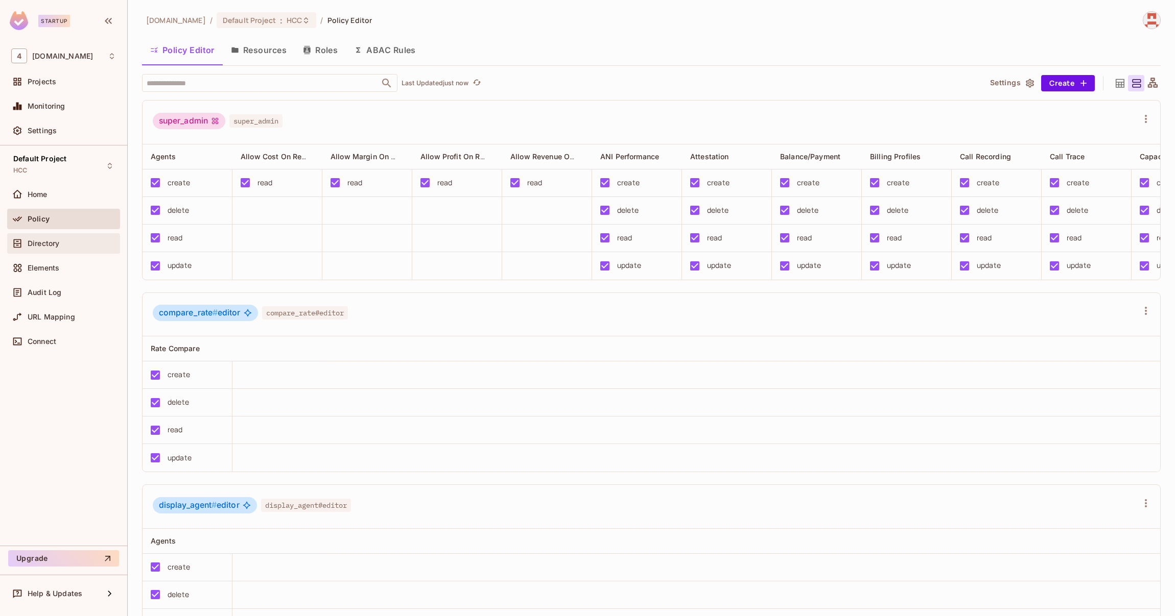
click at [58, 242] on span "Directory" at bounding box center [44, 244] width 32 height 8
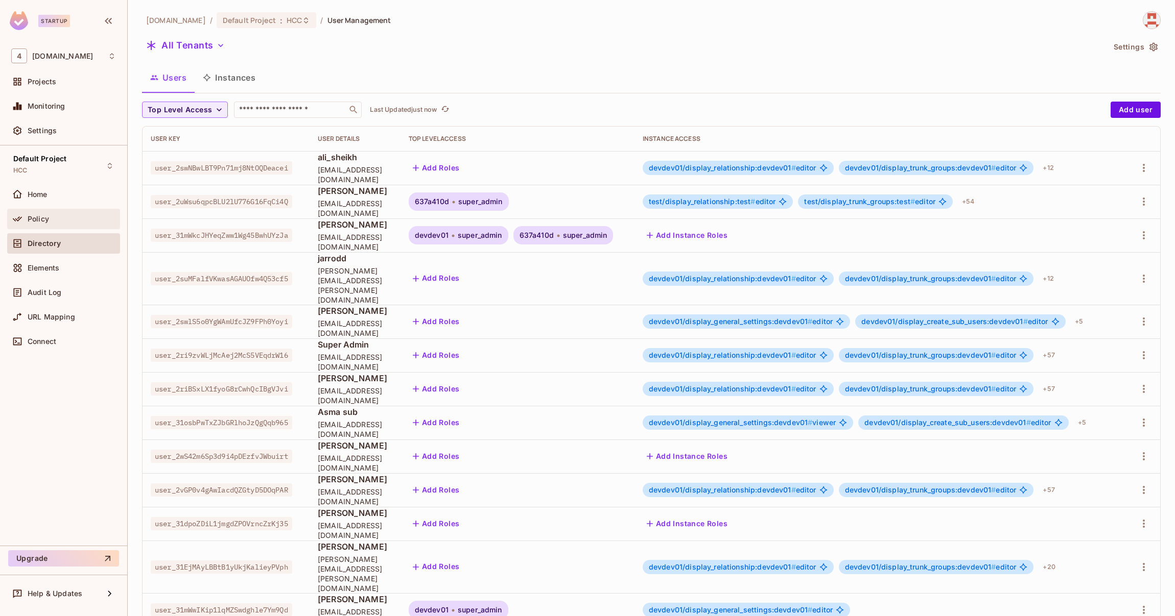
click at [53, 222] on div "Policy" at bounding box center [72, 219] width 88 height 8
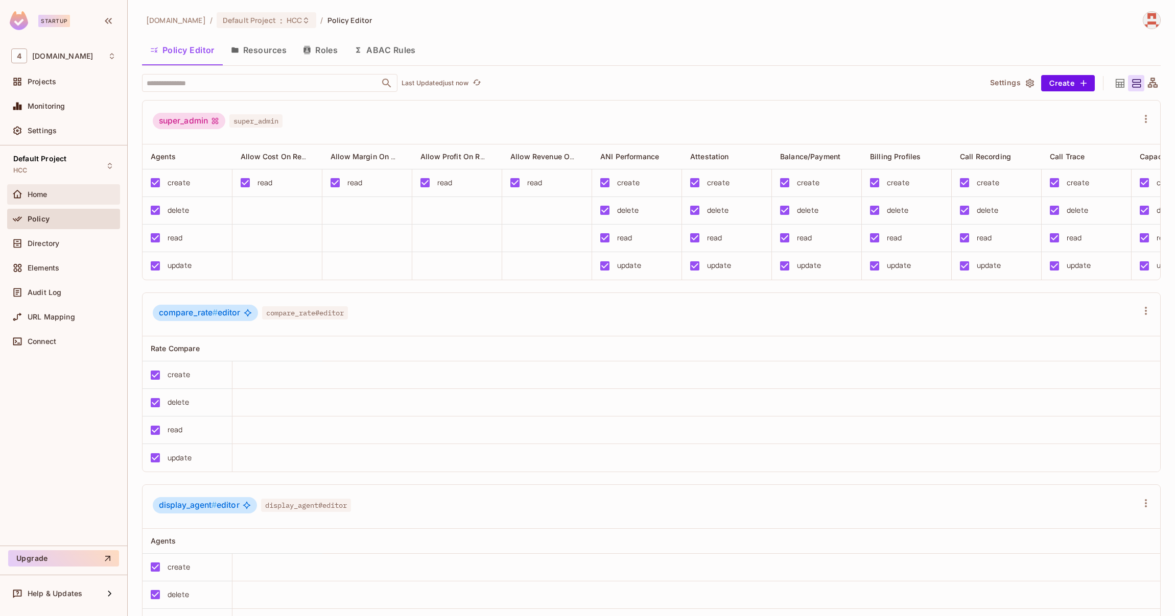
click at [70, 190] on div "Home" at bounding box center [72, 194] width 88 height 8
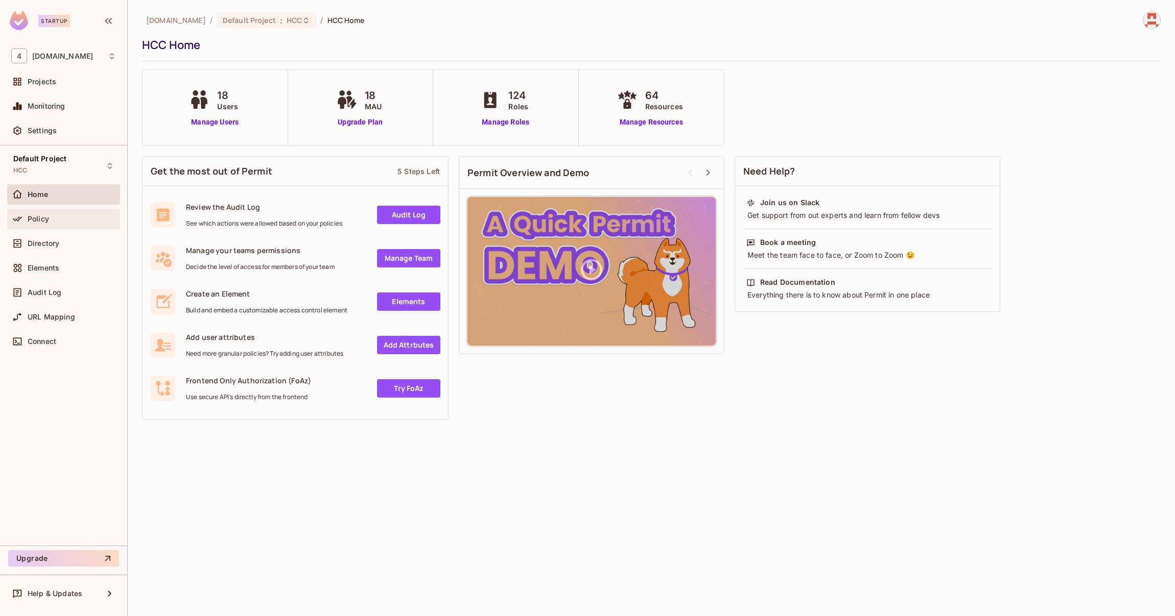
click at [54, 215] on div "Policy" at bounding box center [72, 219] width 88 height 8
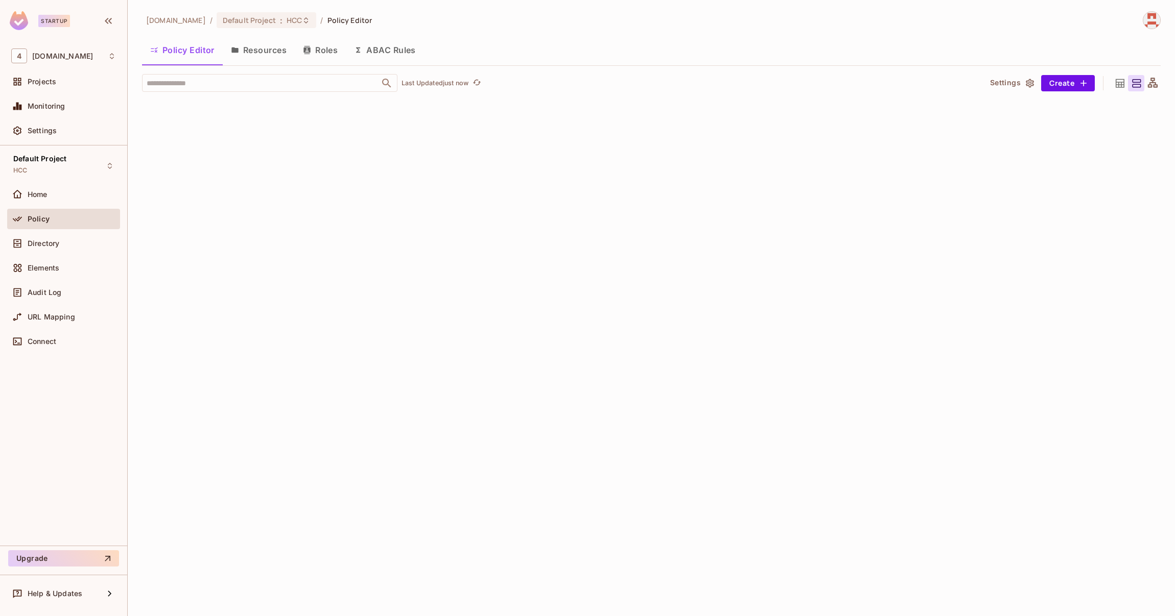
scroll to position [21522, 0]
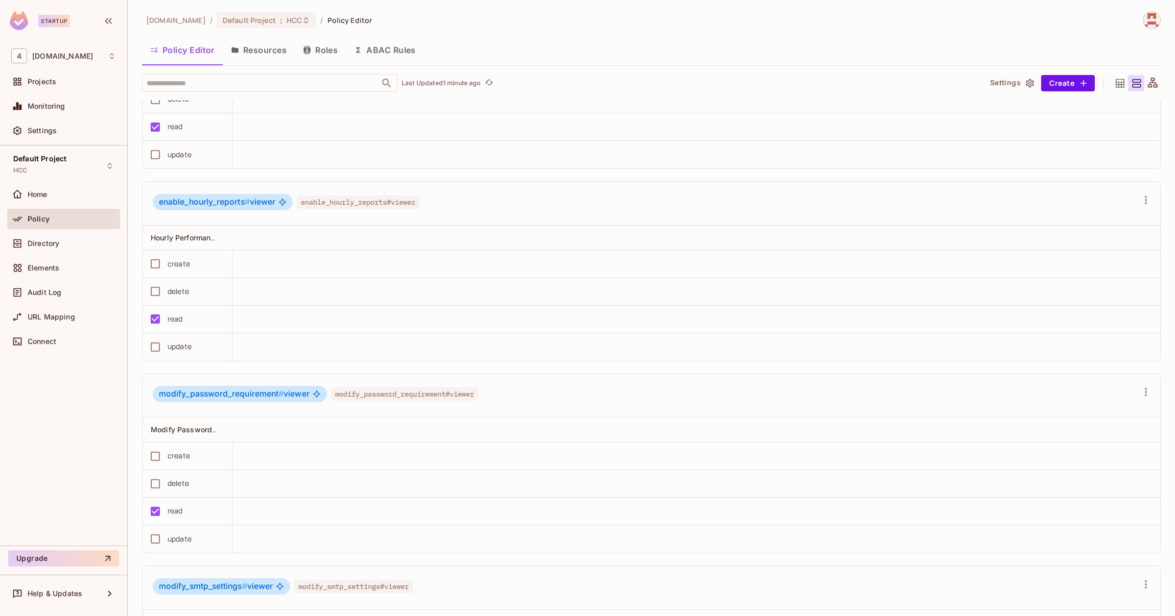
click at [332, 205] on span "enable_hourly_reports#viewer" at bounding box center [358, 202] width 123 height 13
click at [407, 209] on span "enable_hourly_reports#viewer" at bounding box center [358, 202] width 123 height 13
click at [380, 400] on span "modify_password_requirement#viewer" at bounding box center [404, 394] width 147 height 13
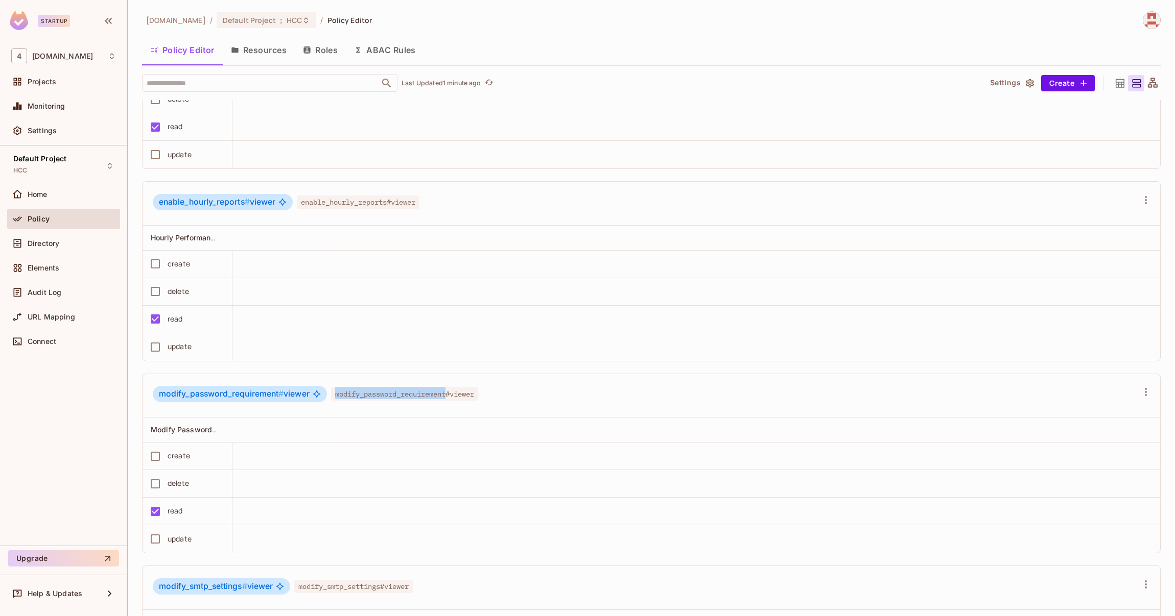
click at [380, 400] on span "modify_password_requirement#viewer" at bounding box center [404, 394] width 147 height 13
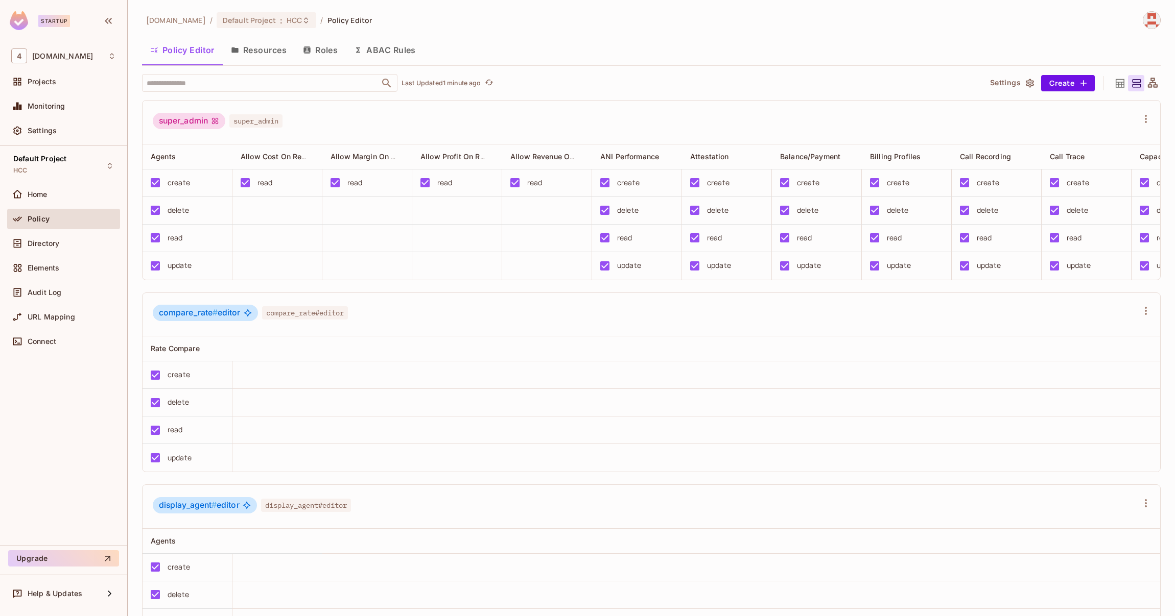
scroll to position [0, 0]
click at [36, 194] on span "Home" at bounding box center [38, 194] width 20 height 8
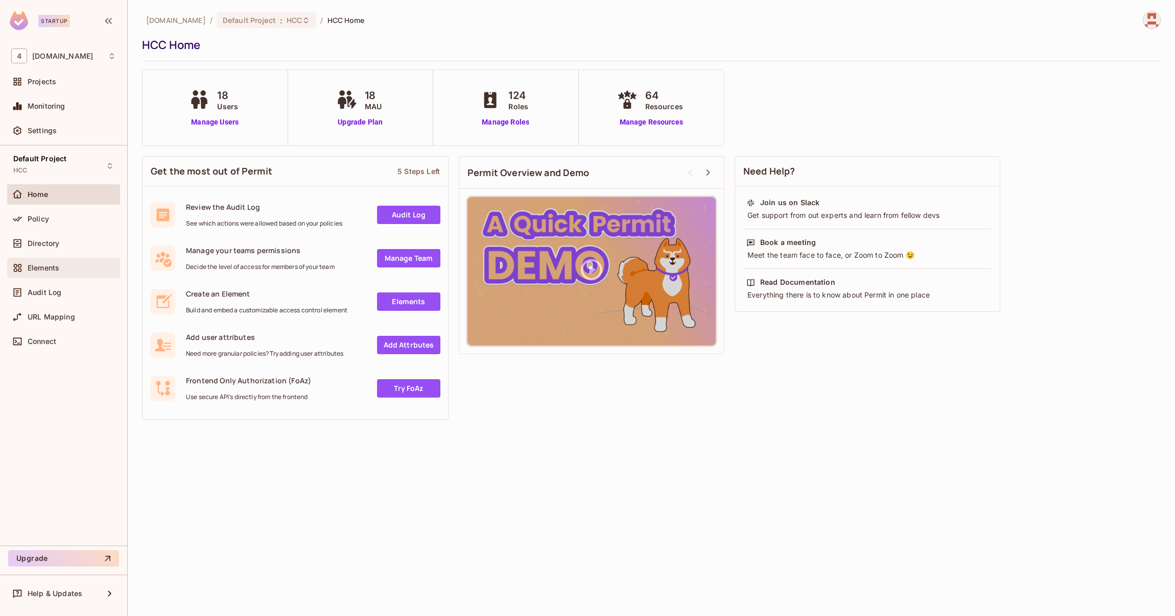
click at [46, 269] on span "Elements" at bounding box center [44, 268] width 32 height 8
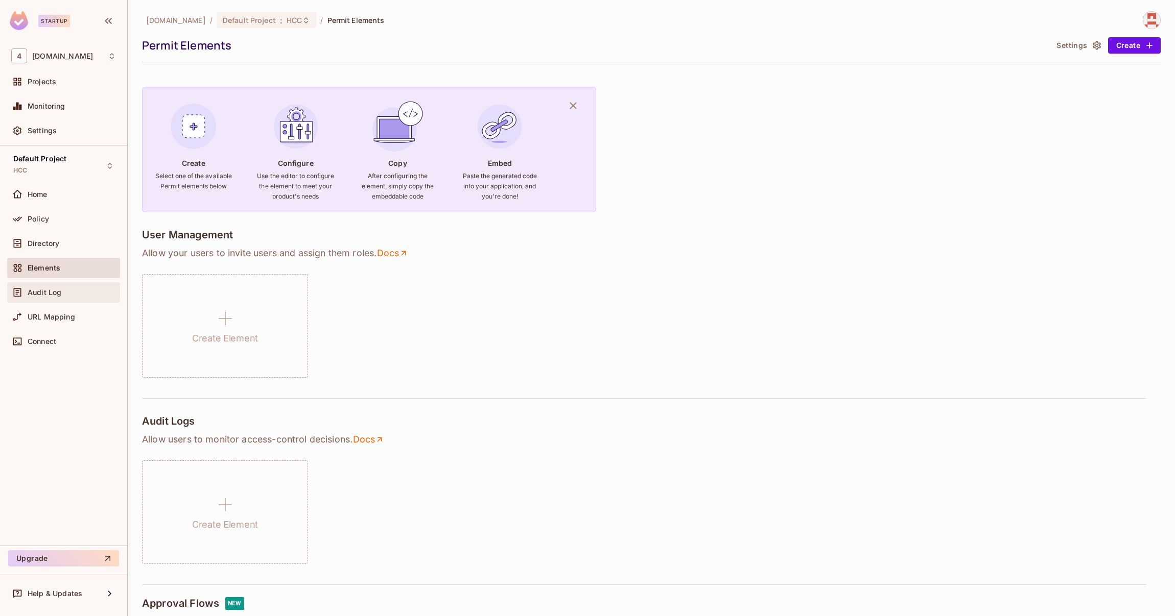
click at [72, 293] on div "Audit Log" at bounding box center [72, 293] width 88 height 8
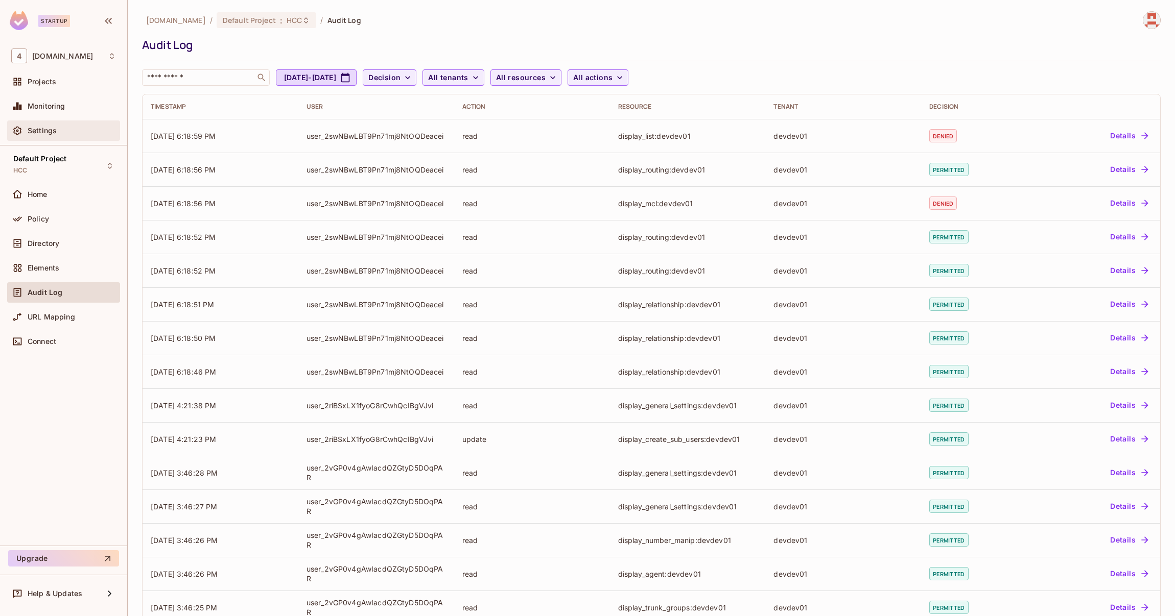
click at [55, 130] on span "Settings" at bounding box center [42, 131] width 29 height 8
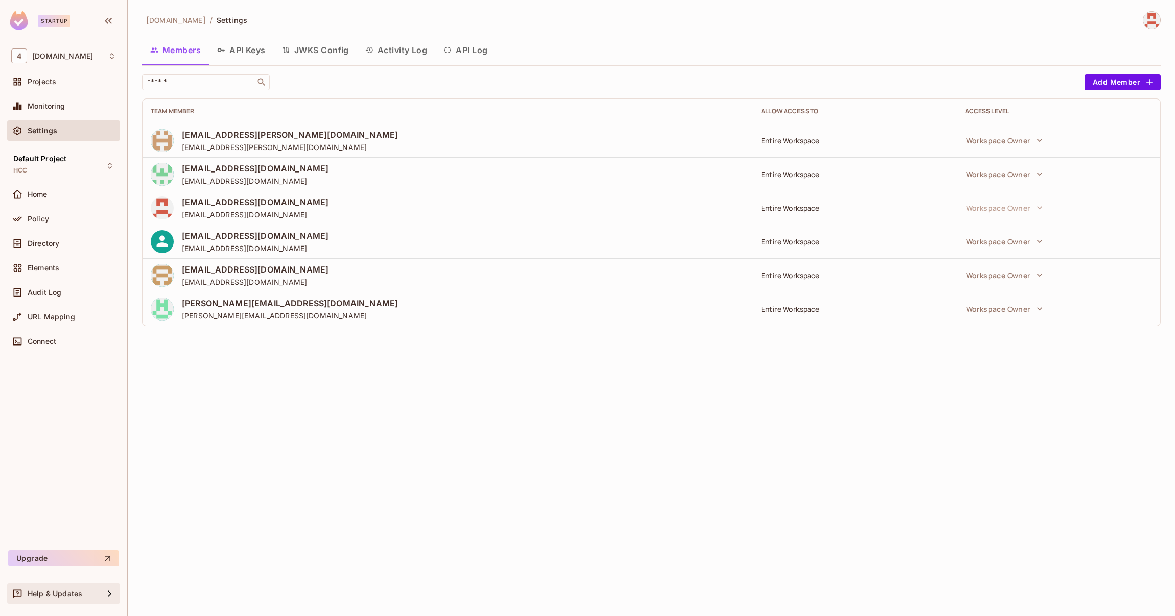
click at [80, 591] on span "Help & Updates" at bounding box center [55, 594] width 55 height 8
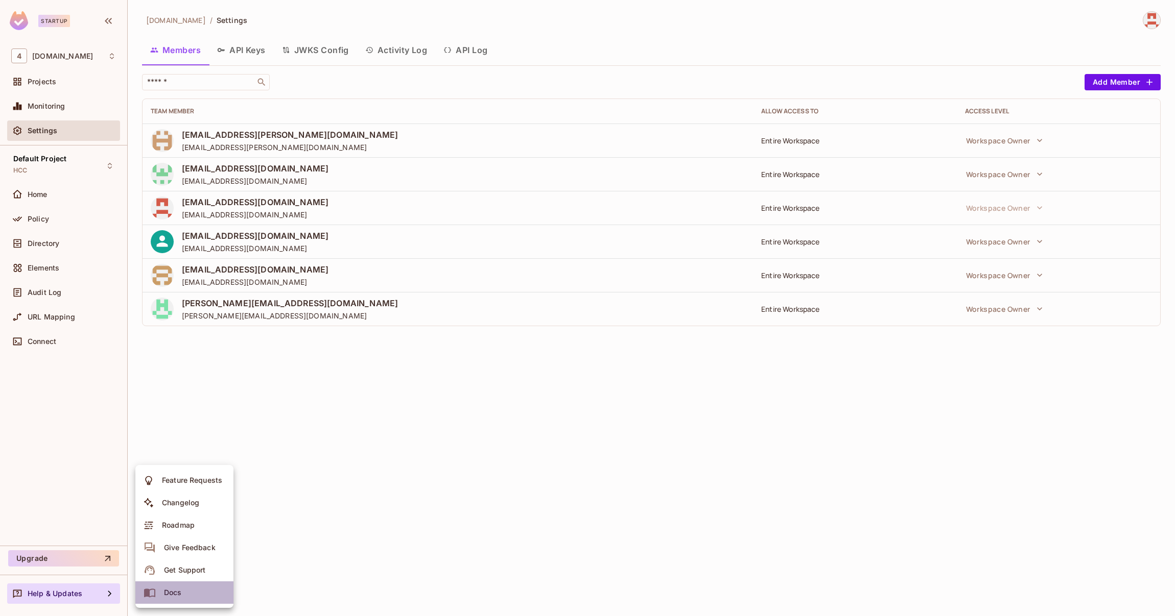
click at [176, 590] on div "Docs" at bounding box center [173, 593] width 18 height 10
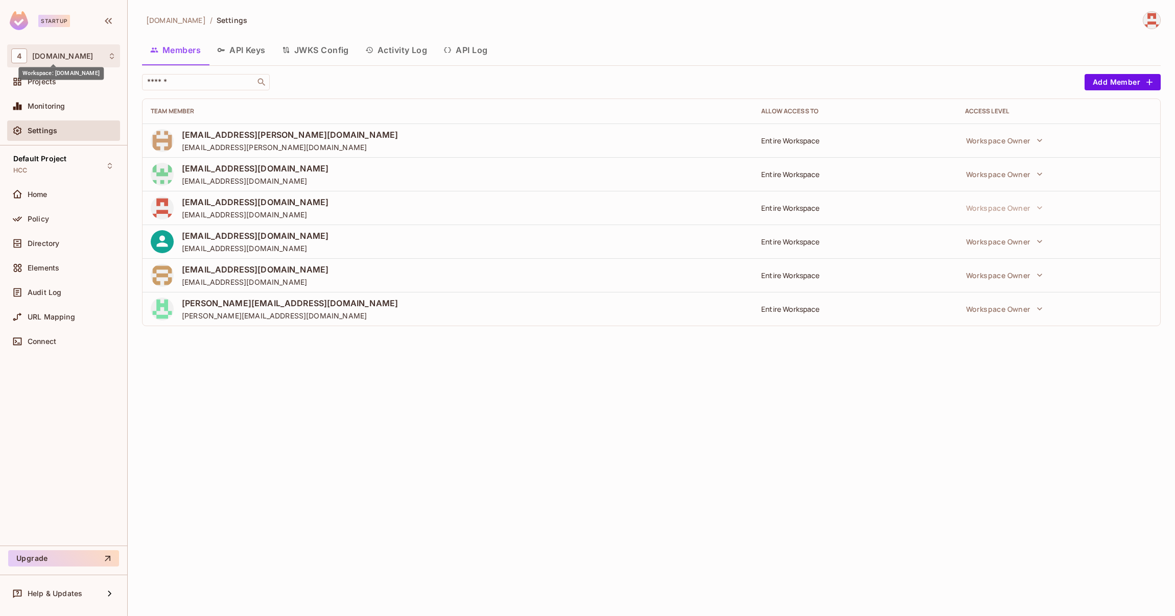
click at [55, 57] on span "[DOMAIN_NAME]" at bounding box center [62, 56] width 61 height 8
click at [55, 57] on div at bounding box center [587, 308] width 1175 height 616
click at [42, 188] on div "Home" at bounding box center [63, 194] width 105 height 12
